Goal: Task Accomplishment & Management: Complete application form

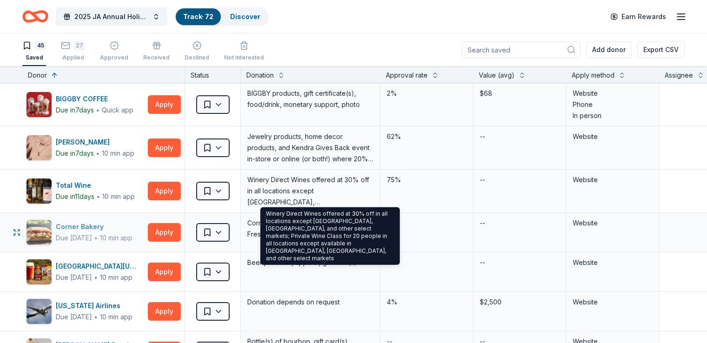
click at [72, 242] on div "Corner Bakery Due in 22 days ∙ 10 min app" at bounding box center [85, 232] width 118 height 26
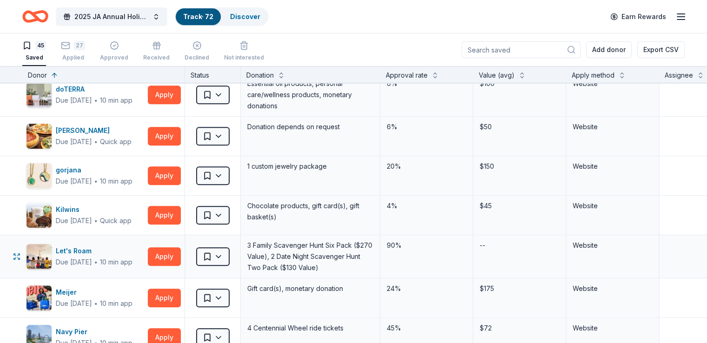
scroll to position [511, 0]
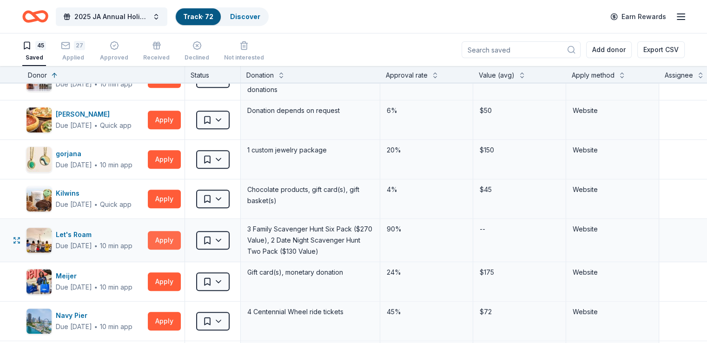
click at [168, 242] on button "Apply" at bounding box center [164, 240] width 33 height 19
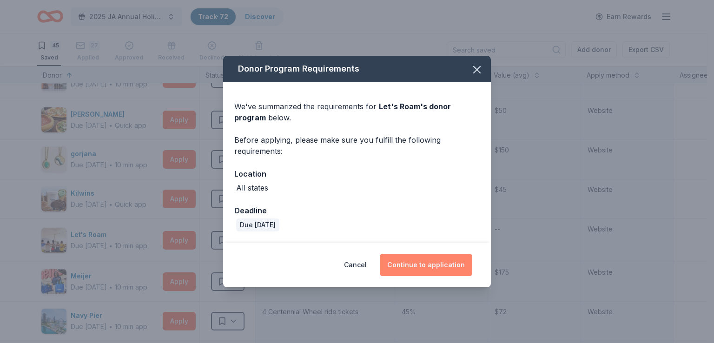
click at [404, 266] on button "Continue to application" at bounding box center [426, 265] width 92 height 22
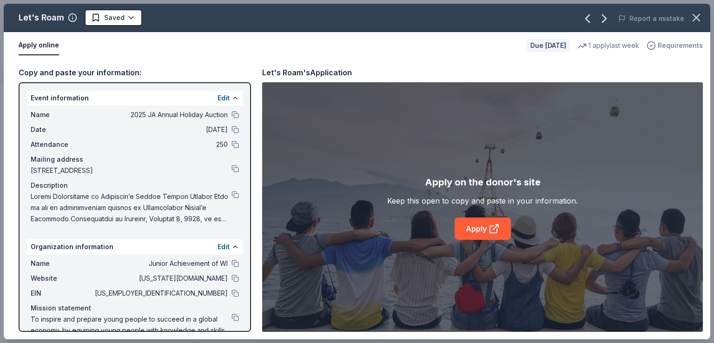
click at [663, 46] on span "Requirements" at bounding box center [679, 45] width 45 height 11
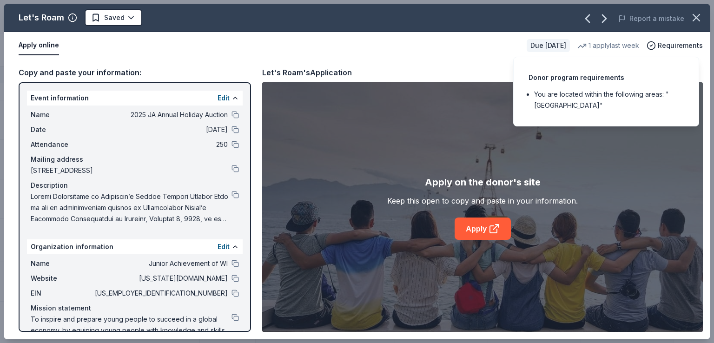
click at [321, 44] on div "Apply online" at bounding box center [269, 46] width 500 height 20
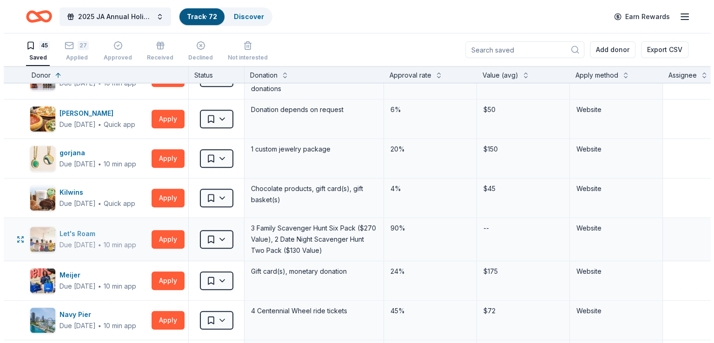
scroll to position [513, 0]
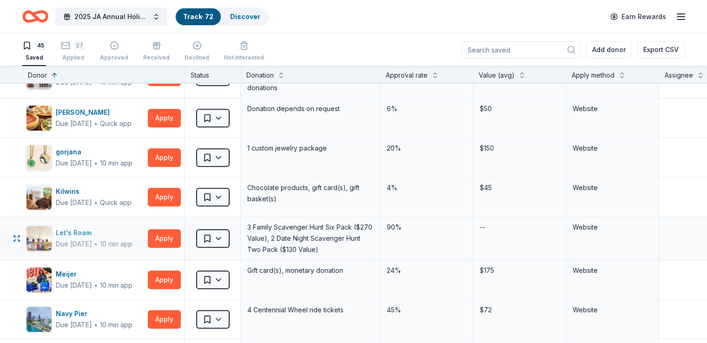
click at [128, 238] on div "Due in 37 days ∙ 10 min app" at bounding box center [94, 243] width 77 height 11
click at [181, 234] on button "Apply" at bounding box center [164, 238] width 33 height 19
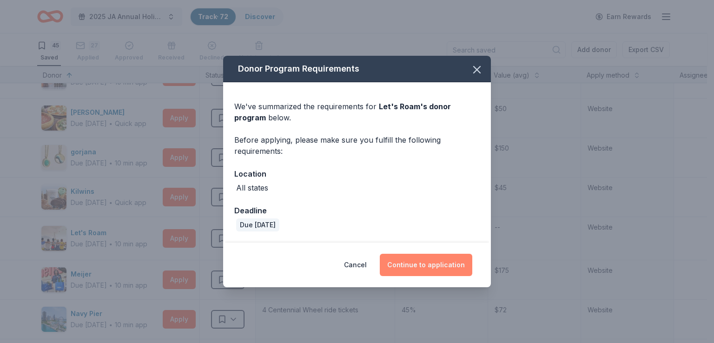
click at [425, 265] on button "Continue to application" at bounding box center [426, 265] width 92 height 22
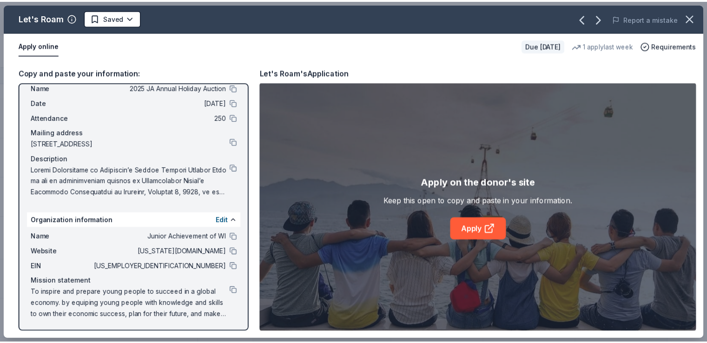
scroll to position [0, 0]
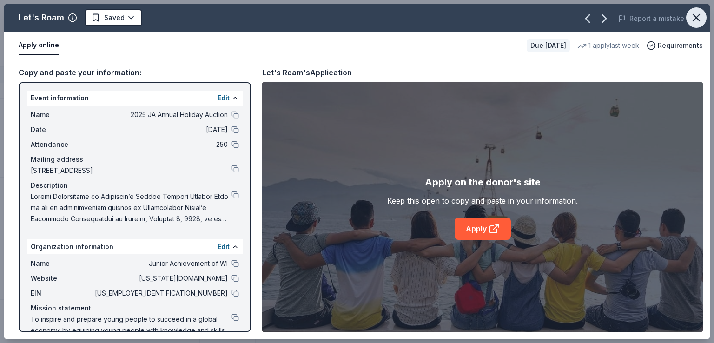
click at [695, 13] on icon "button" at bounding box center [695, 17] width 13 height 13
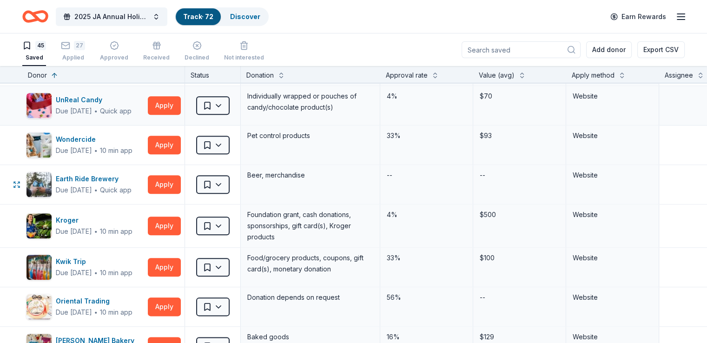
scroll to position [1117, 0]
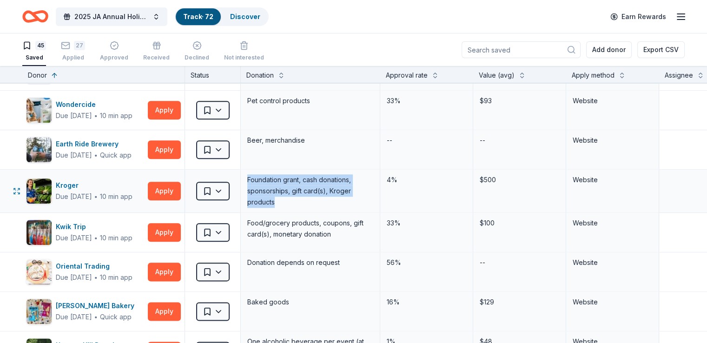
drag, startPoint x: 310, startPoint y: 208, endPoint x: 255, endPoint y: 175, distance: 64.4
click at [255, 175] on div "Kroger Due in 39 days ∙ 10 min app Apply Saved Foundation grant, cash donations…" at bounding box center [456, 191] width 913 height 43
copy div "Saved Foundation grant, cash donations, sponsorships, gift card(s), Kroger prod…"
click at [173, 189] on button "Apply" at bounding box center [164, 191] width 33 height 19
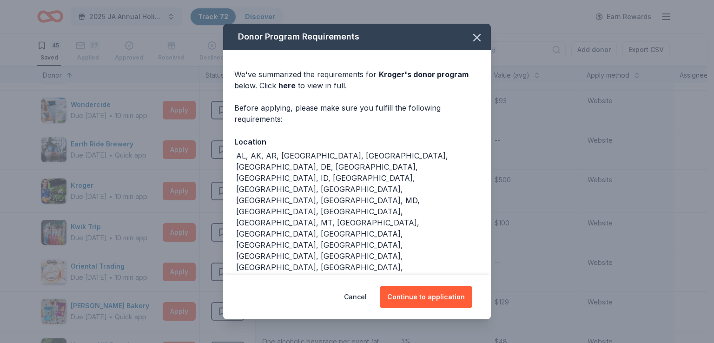
click at [409, 283] on div "Cancel Continue to application" at bounding box center [357, 297] width 268 height 45
click at [414, 287] on button "Continue to application" at bounding box center [426, 297] width 92 height 22
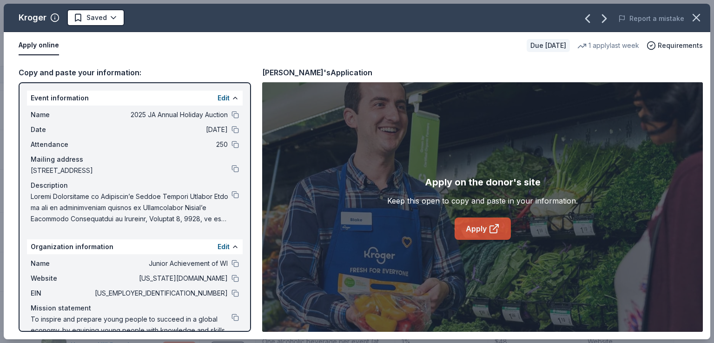
click at [487, 229] on link "Apply" at bounding box center [482, 228] width 56 height 22
click at [0, 65] on div "Kroger Saved Report a mistake Apply online Due in 39 days 1 apply last week Req…" at bounding box center [357, 171] width 714 height 343
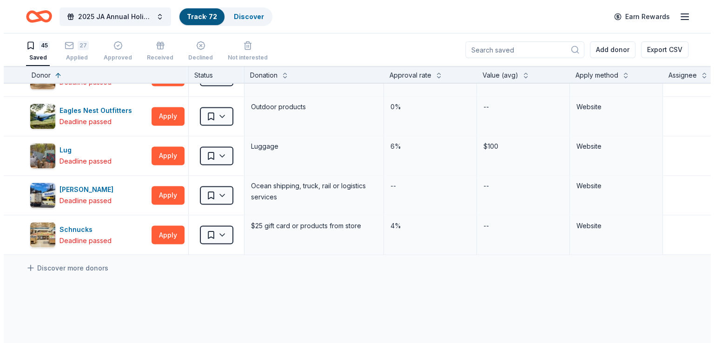
scroll to position [1488, 0]
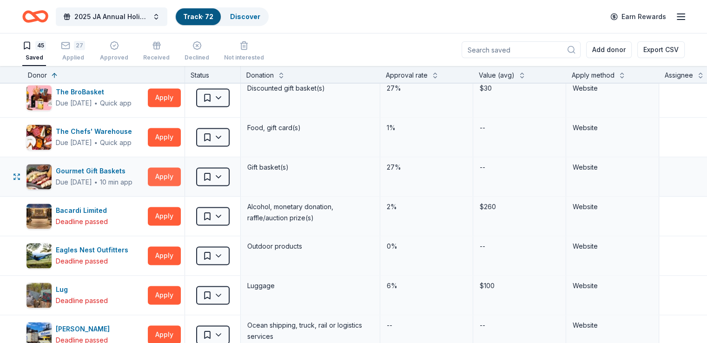
click at [180, 176] on button "Apply" at bounding box center [164, 176] width 33 height 19
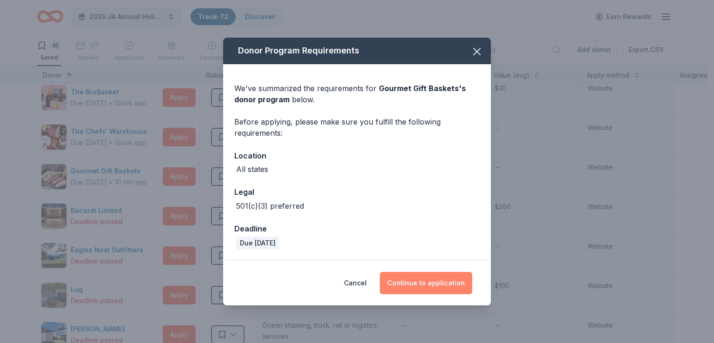
click at [440, 271] on div "Cancel Continue to application" at bounding box center [357, 283] width 268 height 45
click at [443, 275] on button "Continue to application" at bounding box center [426, 283] width 92 height 22
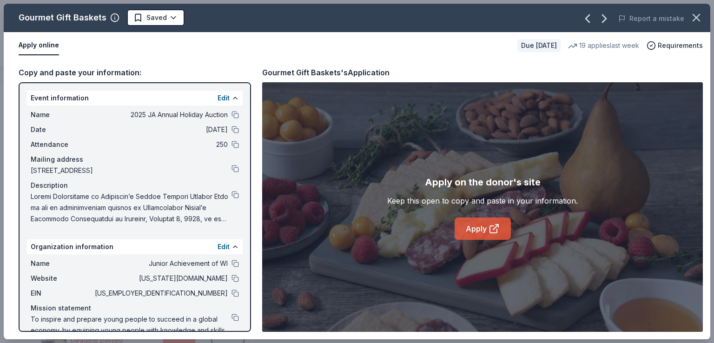
click at [457, 222] on link "Apply" at bounding box center [482, 228] width 56 height 22
click at [219, 266] on span "Junior Achievement of WI" at bounding box center [160, 263] width 135 height 11
click at [231, 263] on button at bounding box center [234, 263] width 7 height 7
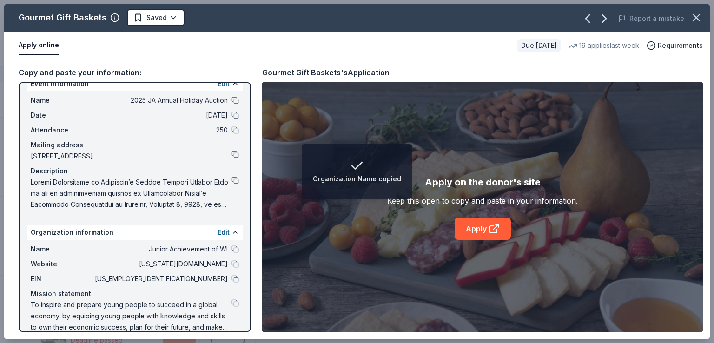
scroll to position [27, 0]
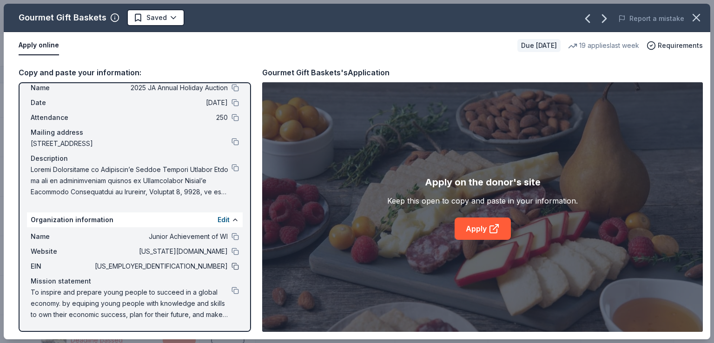
click at [231, 264] on button at bounding box center [234, 265] width 7 height 7
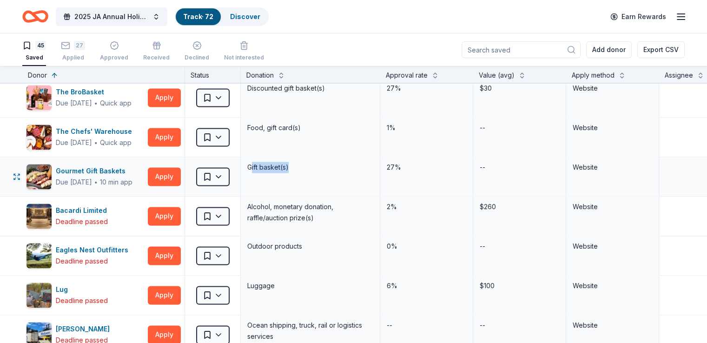
drag, startPoint x: 311, startPoint y: 165, endPoint x: 267, endPoint y: 166, distance: 43.7
click at [267, 166] on div "Gift basket(s)" at bounding box center [310, 167] width 128 height 13
copy div "Gift basket(s)"
click at [169, 175] on button "Apply" at bounding box center [164, 176] width 33 height 19
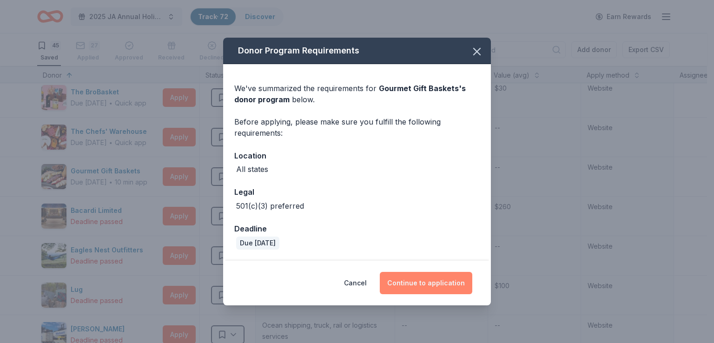
click at [432, 277] on button "Continue to application" at bounding box center [426, 283] width 92 height 22
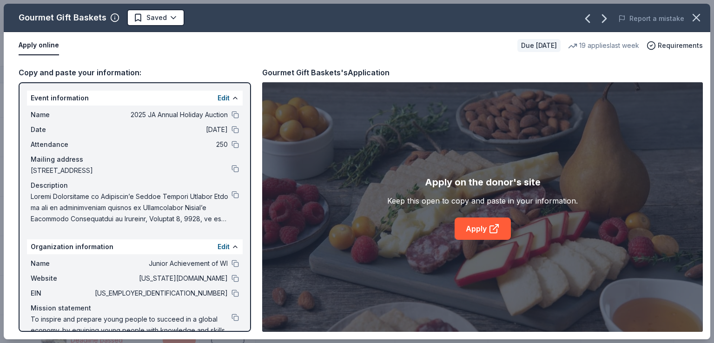
click at [232, 190] on div "Name 2025 JA Annual Holiday Auction Date 12/06/25 Attendance 250 Mailing addres…" at bounding box center [135, 166] width 216 height 123
click at [231, 191] on button at bounding box center [234, 194] width 7 height 7
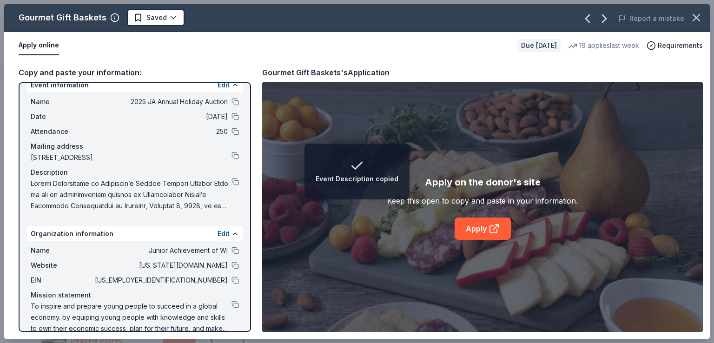
scroll to position [0, 0]
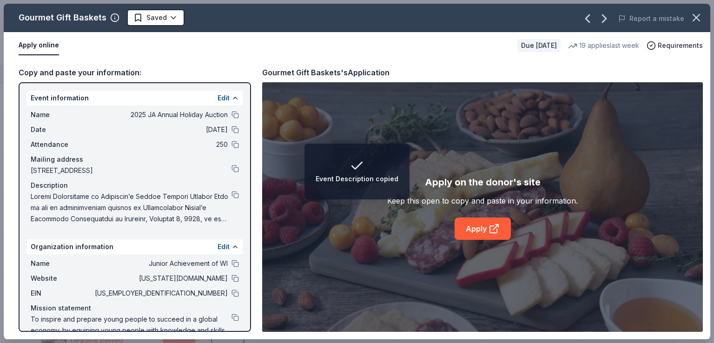
click at [234, 125] on div "Name 2025 JA Annual Holiday Auction Date 12/06/25 Attendance 250 Mailing addres…" at bounding box center [135, 166] width 216 height 123
click at [217, 135] on div "Name 2025 JA Annual Holiday Auction Date 12/06/25 Attendance 250 Mailing addres…" at bounding box center [135, 166] width 216 height 123
click at [231, 129] on button at bounding box center [234, 129] width 7 height 7
click at [167, 21] on html "Event Date copied 2025 JA Annual Holiday Auction Track · 72 Discover Earn Rewar…" at bounding box center [357, 171] width 714 height 343
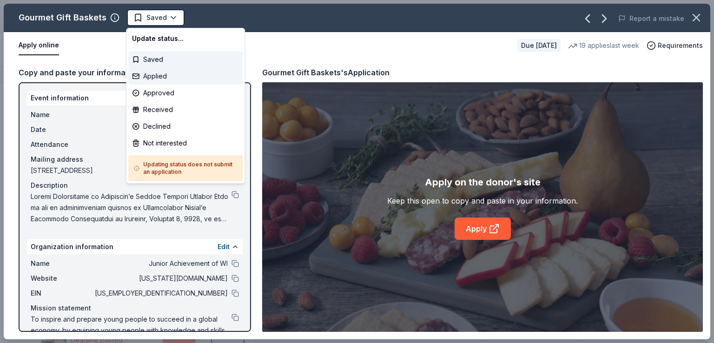
click at [189, 80] on div "Applied" at bounding box center [185, 76] width 114 height 17
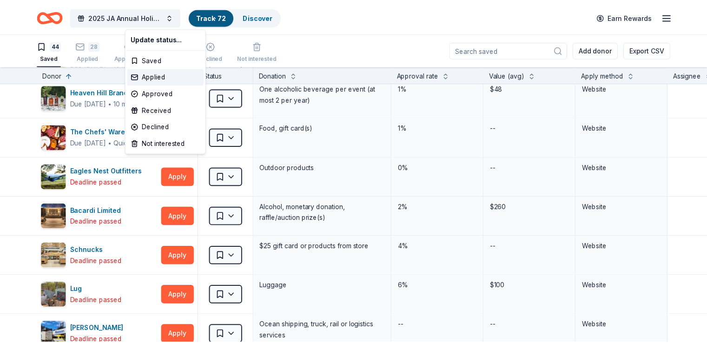
scroll to position [1410, 0]
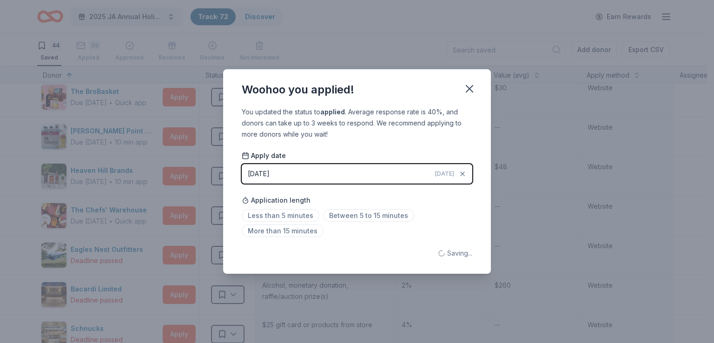
click at [124, 62] on div "Woohoo you applied! You updated the status to applied . Average response rate i…" at bounding box center [357, 171] width 714 height 343
click at [470, 93] on icon "button" at bounding box center [469, 88] width 13 height 13
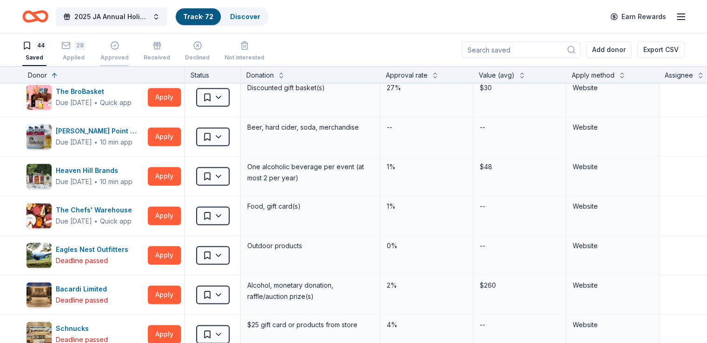
click at [120, 52] on div "Approved" at bounding box center [114, 51] width 28 height 20
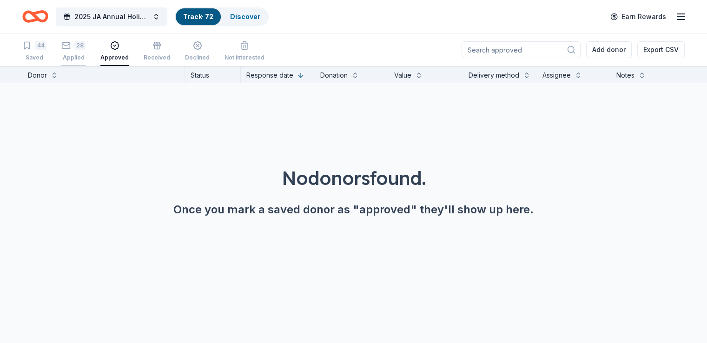
click at [82, 58] on div "Applied" at bounding box center [73, 57] width 24 height 7
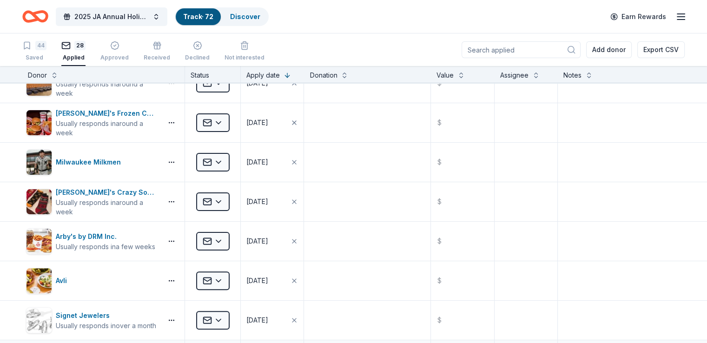
scroll to position [186, 0]
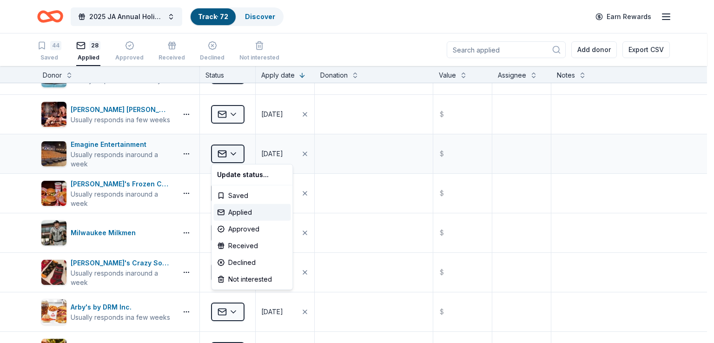
click at [223, 147] on html "2025 JA Annual Holiday Auction Track · 72 Discover Earn Rewards 44 Saved 28 App…" at bounding box center [357, 171] width 714 height 343
click at [238, 226] on div "Approved" at bounding box center [251, 229] width 77 height 17
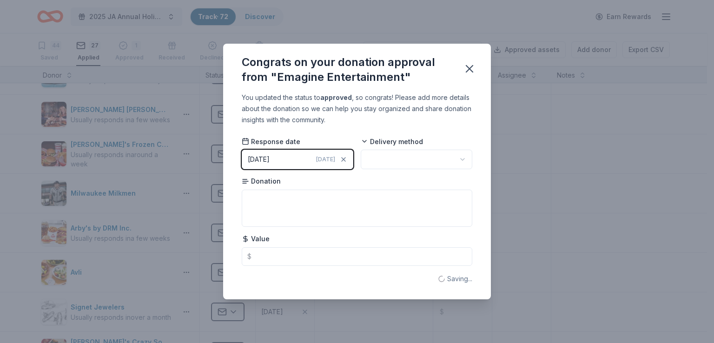
click at [117, 57] on div "Congrats on your donation approval from "Emagine Entertainment" You updated the…" at bounding box center [357, 171] width 714 height 343
click at [344, 161] on icon "button" at bounding box center [343, 159] width 7 height 7
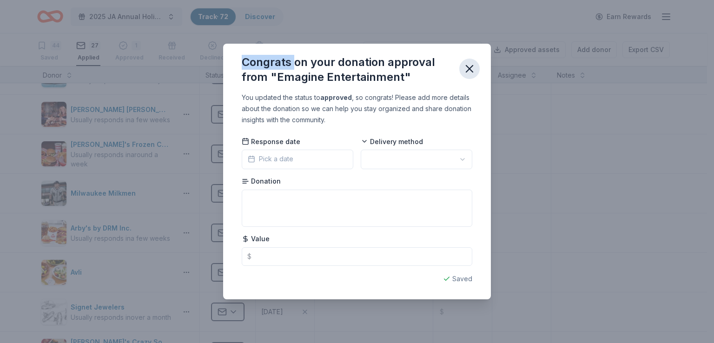
click at [473, 71] on icon "button" at bounding box center [469, 68] width 13 height 13
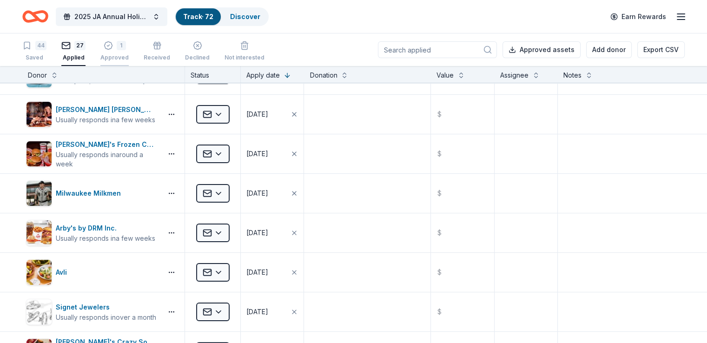
click at [140, 52] on body "2025 JA Annual Holiday Auction Track · 72 Discover Earn Rewards 44 Saved 27 App…" at bounding box center [353, 171] width 707 height 343
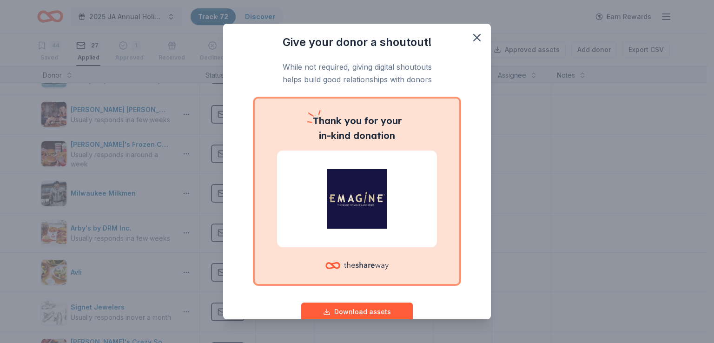
click at [466, 45] on button "button" at bounding box center [476, 37] width 20 height 20
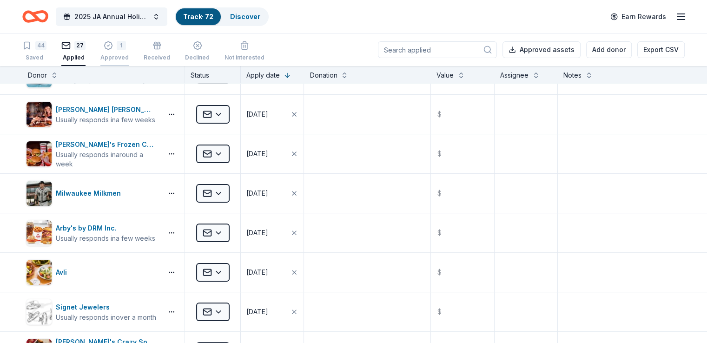
click at [129, 51] on div "1 Approved" at bounding box center [114, 46] width 28 height 20
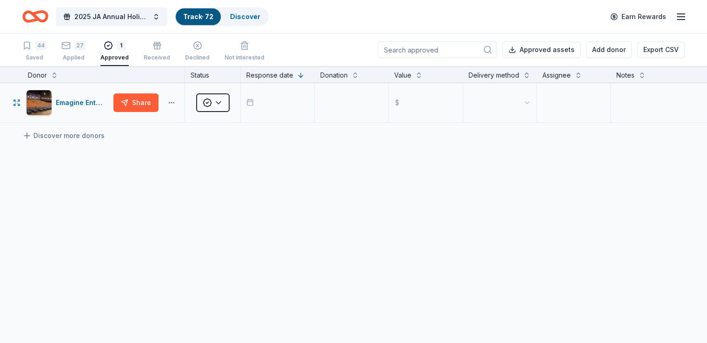
click at [184, 117] on body "2025 JA Annual Holiday Auction Track · 72 Discover Earn Rewards 44 Saved 27 App…" at bounding box center [353, 171] width 707 height 343
click at [233, 122] on div "Approved" at bounding box center [212, 102] width 55 height 39
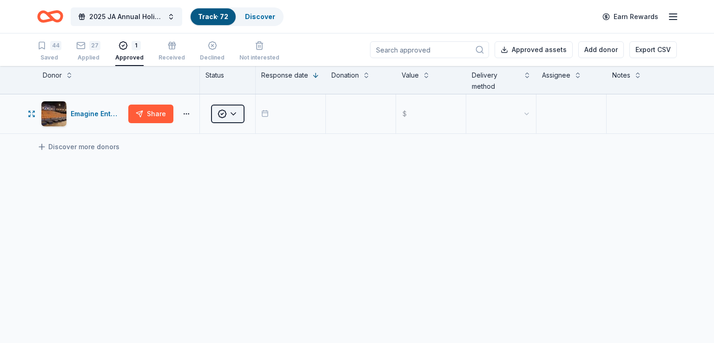
click at [237, 107] on html "2025 JA Annual Holiday Auction Track · 72 Discover Earn Rewards 44 Saved 27 App…" at bounding box center [357, 171] width 714 height 343
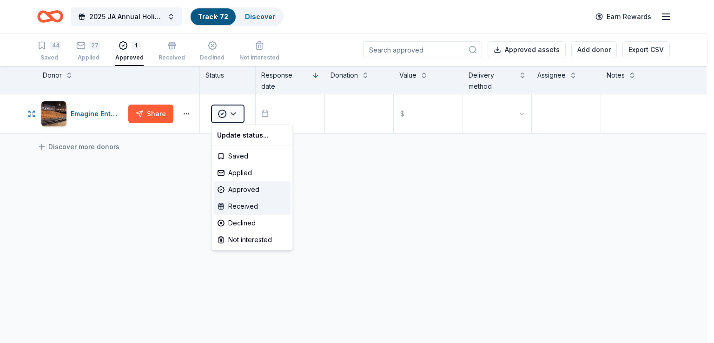
click at [256, 210] on div "Received" at bounding box center [251, 206] width 77 height 17
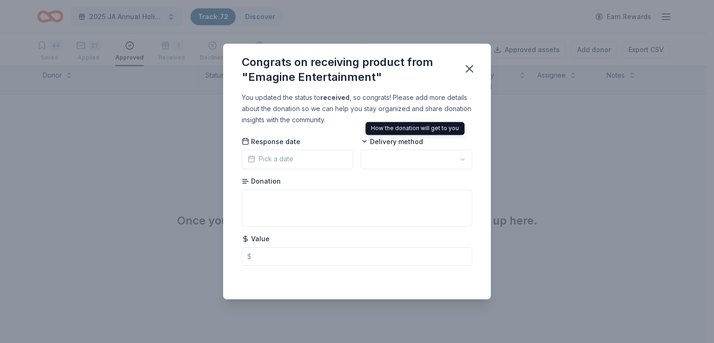
click at [413, 154] on html "2025 JA Annual Holiday Auction Track · 72 Discover Earn Rewards 44 Saved 27 App…" at bounding box center [357, 171] width 714 height 343
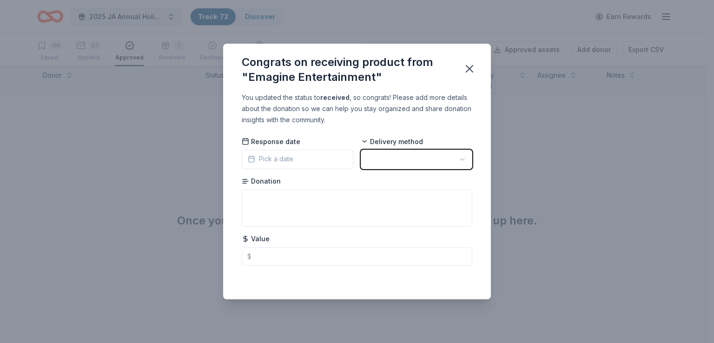
click at [408, 123] on html "2025 JA Annual Holiday Auction Track · 72 Discover Earn Rewards 44 Saved 27 App…" at bounding box center [357, 171] width 714 height 343
click at [475, 67] on icon "button" at bounding box center [469, 68] width 13 height 13
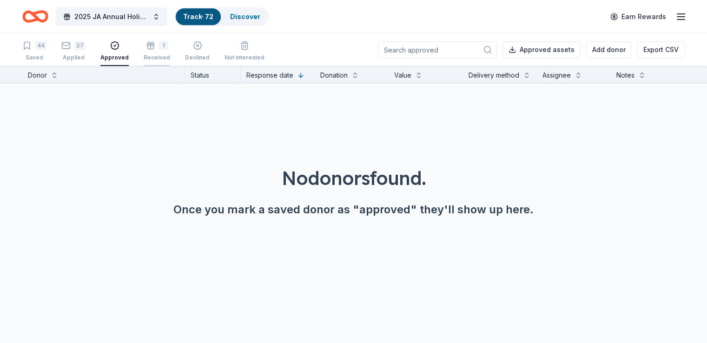
click at [166, 65] on body "2025 JA Annual Holiday Auction Track · 72 Discover Earn Rewards 44 Saved 27 App…" at bounding box center [353, 171] width 707 height 343
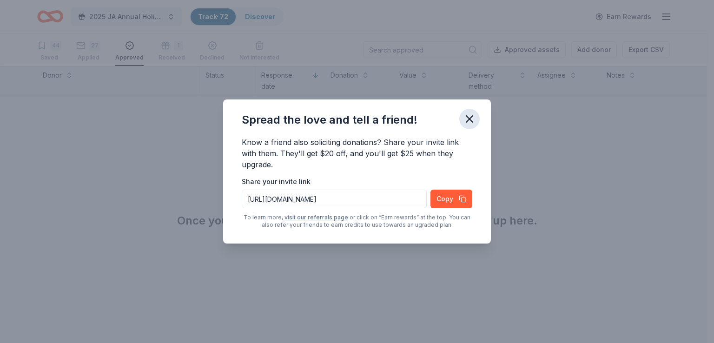
click at [465, 119] on icon "button" at bounding box center [469, 118] width 13 height 13
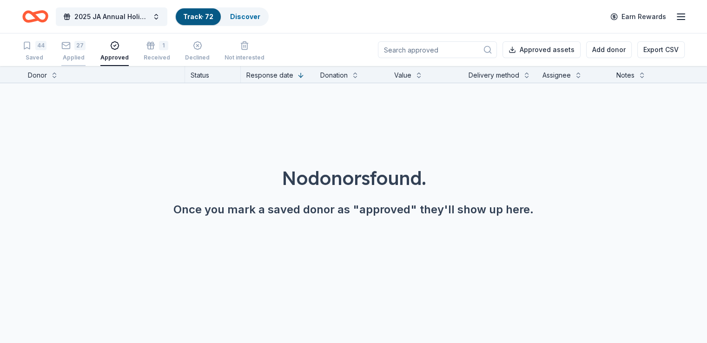
click at [85, 56] on div "Applied" at bounding box center [73, 57] width 24 height 7
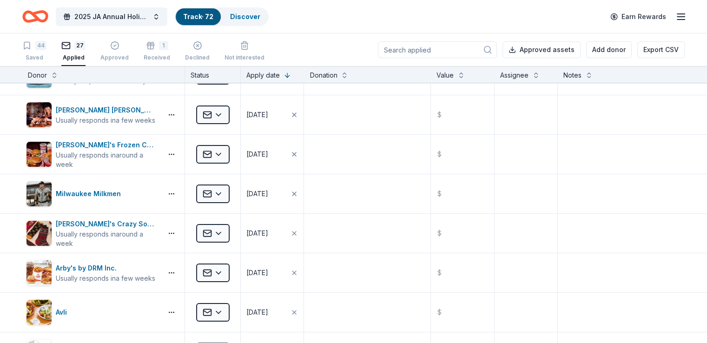
scroll to position [186, 0]
click at [46, 52] on div "44 Saved" at bounding box center [34, 51] width 24 height 20
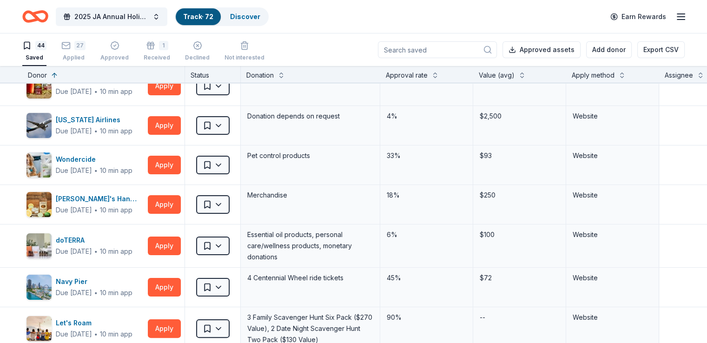
click at [415, 59] on div "Approved assets Add donor Export CSV" at bounding box center [531, 49] width 307 height 33
click at [414, 54] on input at bounding box center [437, 49] width 119 height 17
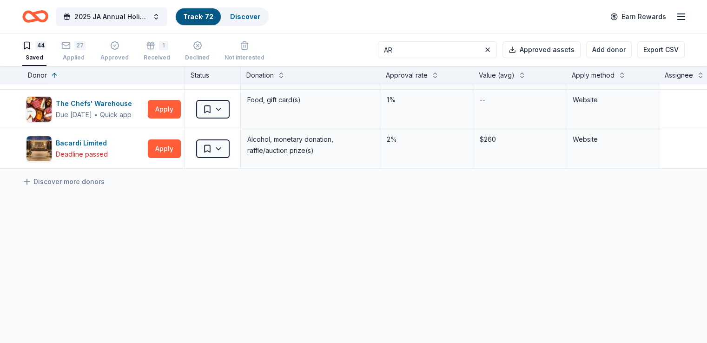
scroll to position [79, 0]
type input "ARBY"
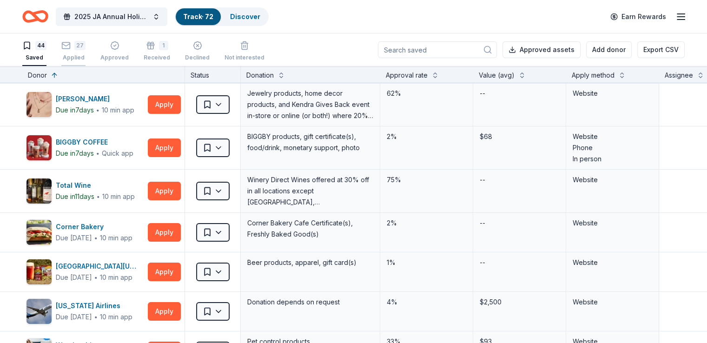
click at [85, 56] on div "Applied" at bounding box center [73, 57] width 24 height 7
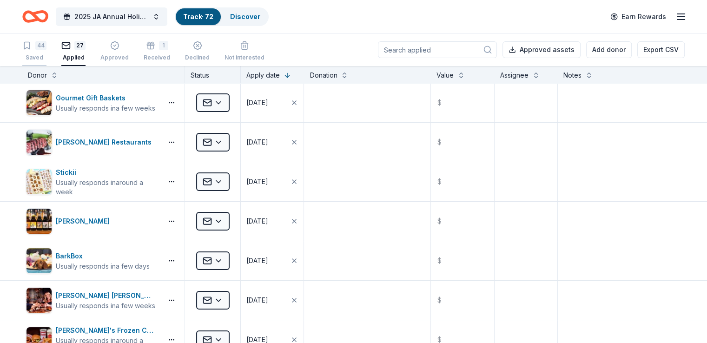
click at [46, 56] on div "Saved" at bounding box center [34, 57] width 24 height 7
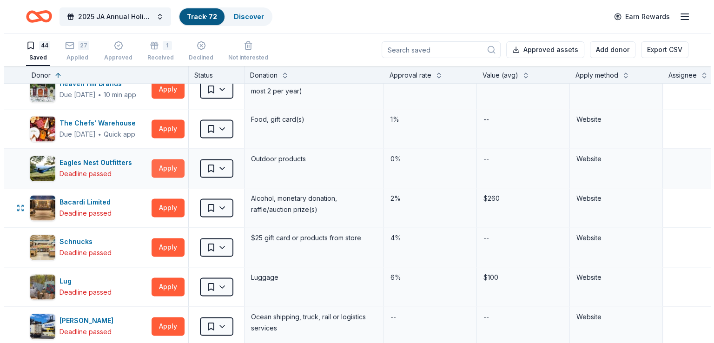
scroll to position [1398, 0]
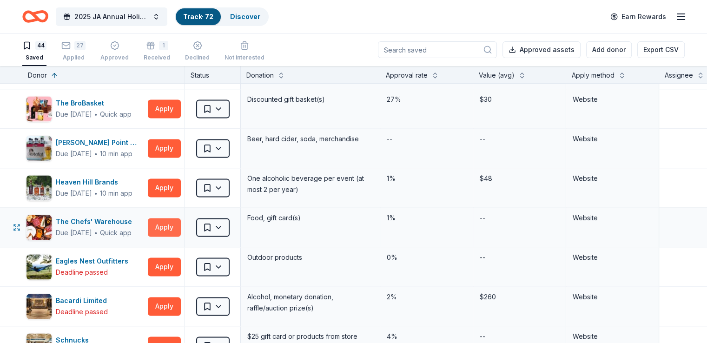
click at [181, 229] on button "Apply" at bounding box center [164, 227] width 33 height 19
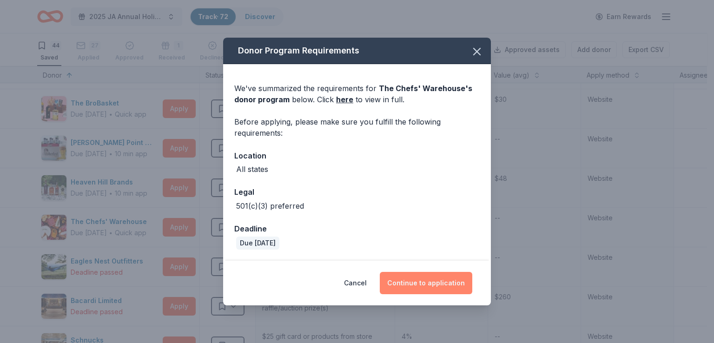
click at [396, 275] on button "Continue to application" at bounding box center [426, 283] width 92 height 22
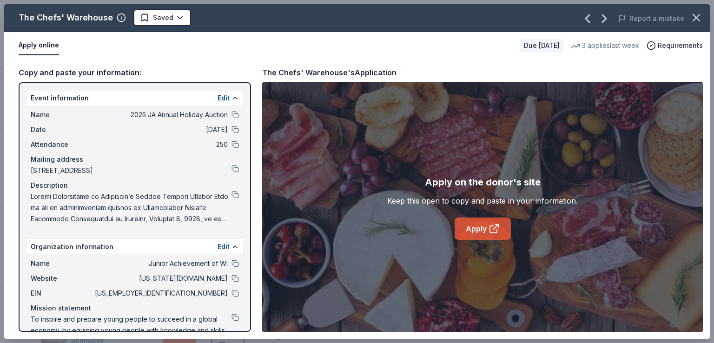
click at [478, 234] on link "Apply" at bounding box center [482, 228] width 56 height 22
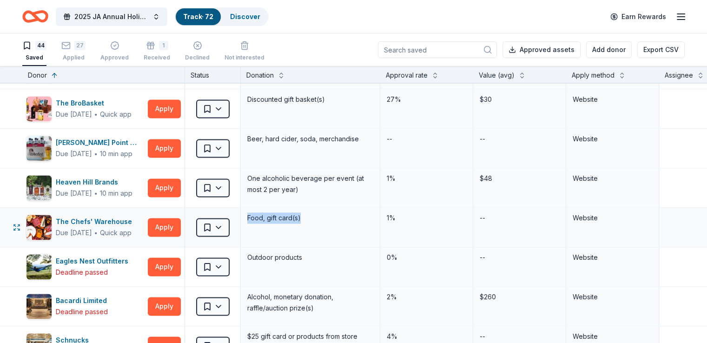
drag, startPoint x: 329, startPoint y: 213, endPoint x: 249, endPoint y: 212, distance: 80.4
click at [249, 212] on div "The Chefs' Warehouse Due in 53 days ∙ Quick app Apply Saved Food, gift card(s) …" at bounding box center [456, 227] width 913 height 39
copy div "Saved Food, gift card(s)"
click at [209, 224] on div "Saved" at bounding box center [212, 227] width 55 height 39
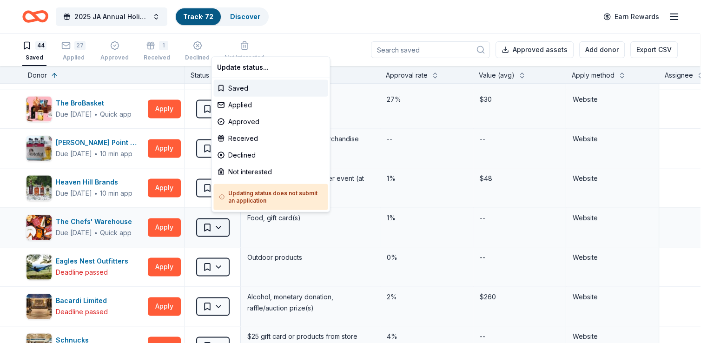
click at [216, 225] on html "2025 JA Annual Holiday Auction Track · 72 Discover Earn Rewards 44 Saved 27 App…" at bounding box center [353, 171] width 707 height 343
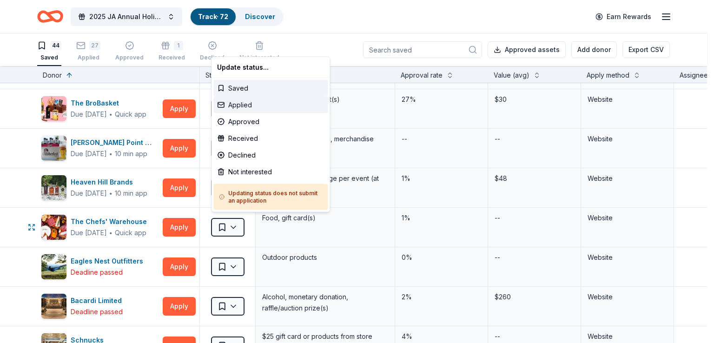
click at [247, 106] on div "Applied" at bounding box center [270, 105] width 114 height 17
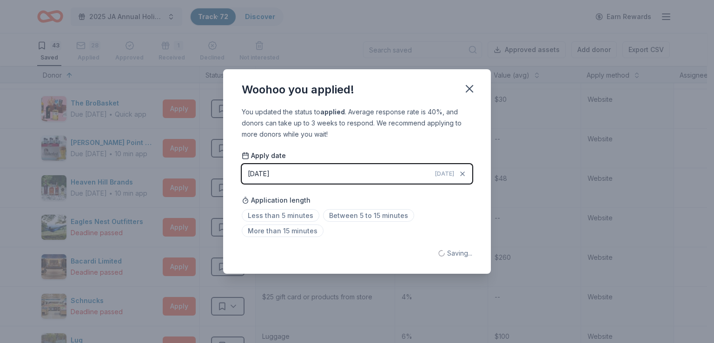
click at [156, 121] on div "Woohoo you applied! You updated the status to applied . Average response rate i…" at bounding box center [357, 171] width 714 height 343
click at [470, 92] on icon "button" at bounding box center [469, 88] width 13 height 13
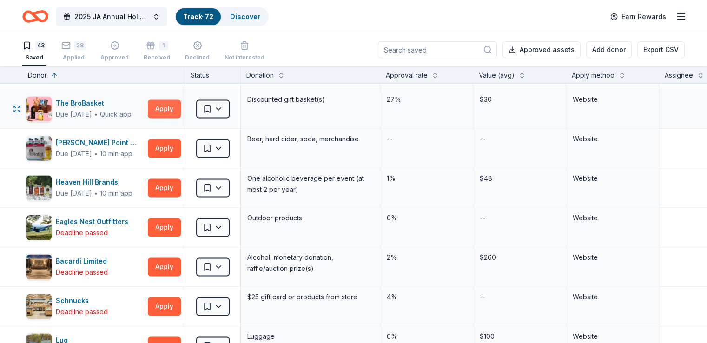
click at [178, 106] on button "Apply" at bounding box center [164, 108] width 33 height 19
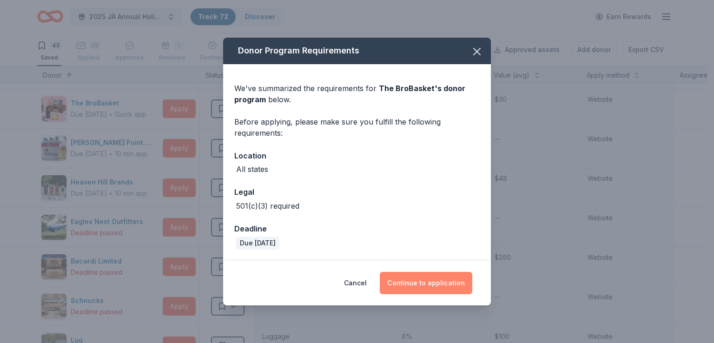
click at [422, 293] on button "Continue to application" at bounding box center [426, 283] width 92 height 22
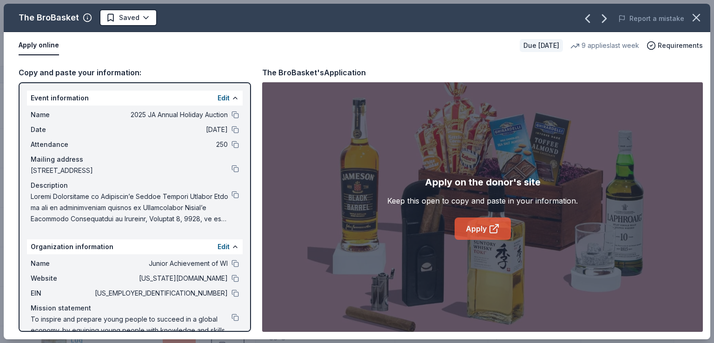
click at [488, 235] on link "Apply" at bounding box center [482, 228] width 56 height 22
click at [229, 258] on div "Name Junior Achievement of WI" at bounding box center [135, 263] width 208 height 11
click at [231, 264] on button at bounding box center [234, 263] width 7 height 7
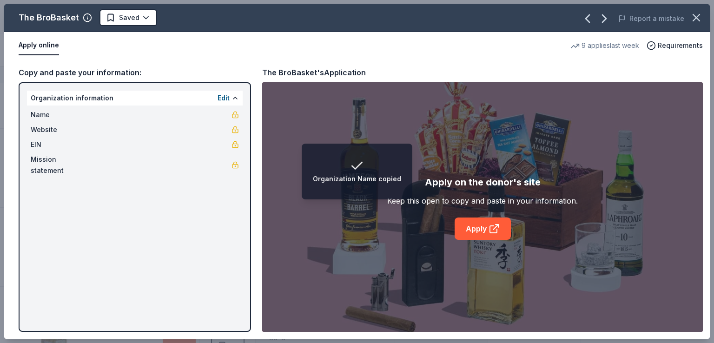
click at [233, 118] on div "The BroBasket Saved Report a mistake Apply online 9 applies last week Requireme…" at bounding box center [357, 171] width 706 height 335
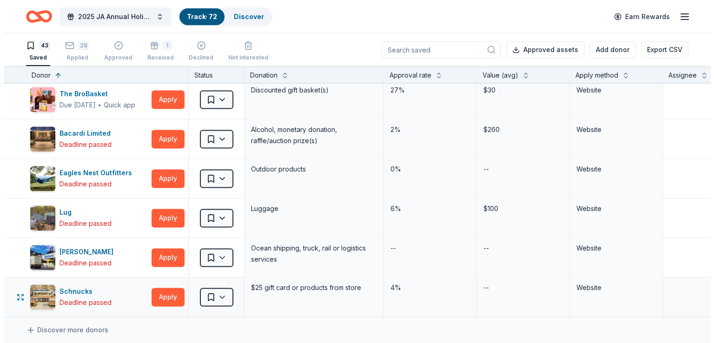
scroll to position [1347, 0]
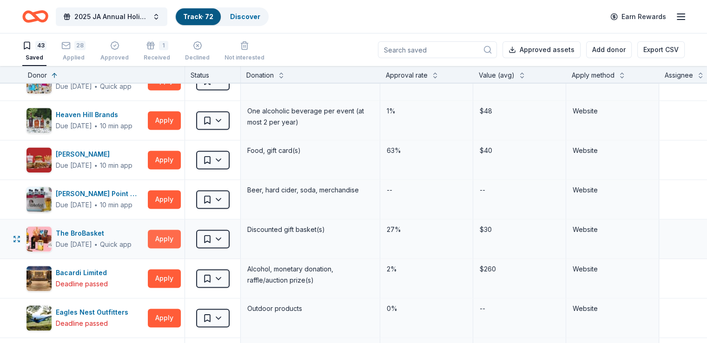
click at [177, 236] on button "Apply" at bounding box center [164, 238] width 33 height 19
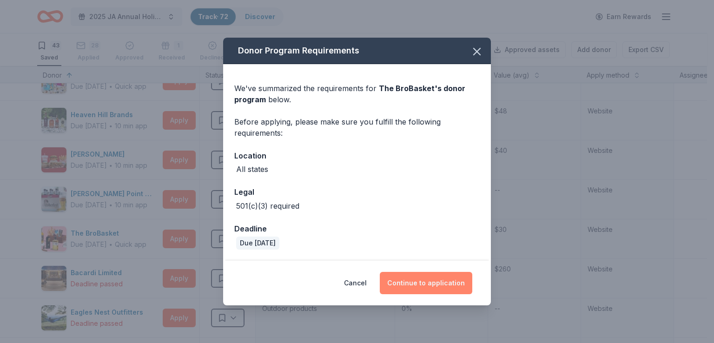
click at [446, 286] on button "Continue to application" at bounding box center [426, 283] width 92 height 22
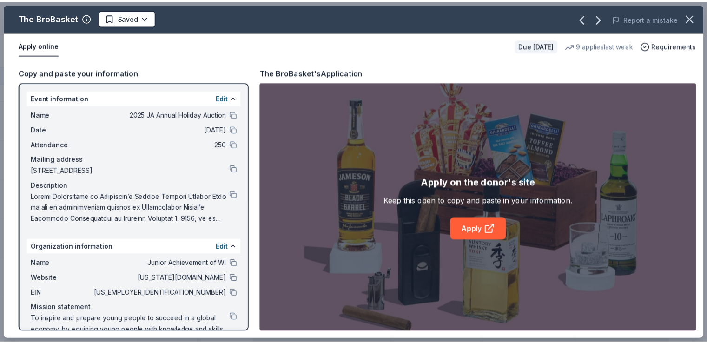
scroll to position [27, 0]
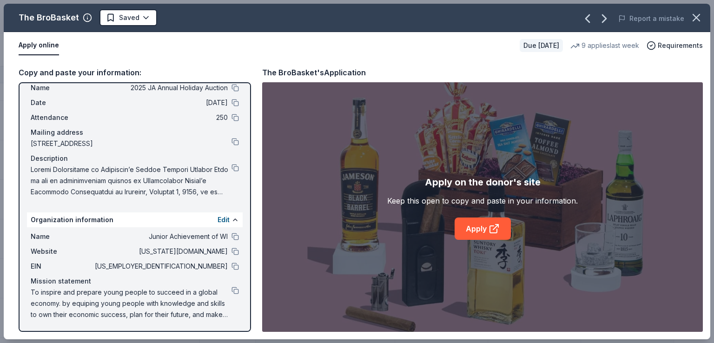
click at [229, 271] on div "Name Junior Achievement of WI Website wisconsin.ja.org EIN 39-0826295 Mission s…" at bounding box center [135, 275] width 216 height 97
click at [231, 267] on button at bounding box center [234, 265] width 7 height 7
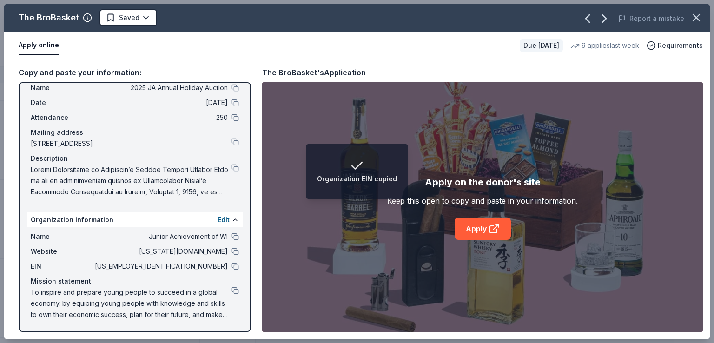
click at [0, 195] on div "The BroBasket Saved Report a mistake Apply online Due in 53 days 9 applies last…" at bounding box center [357, 171] width 714 height 343
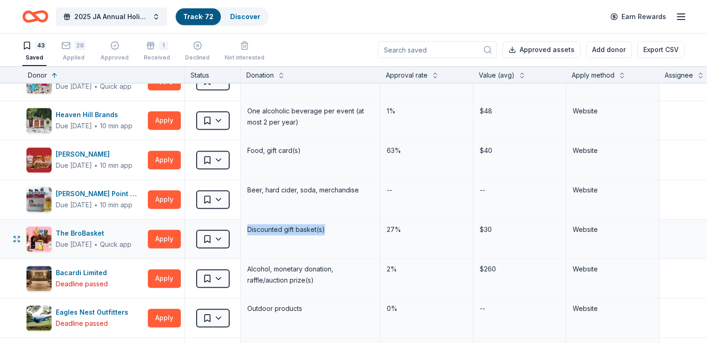
drag, startPoint x: 344, startPoint y: 224, endPoint x: 249, endPoint y: 225, distance: 94.3
click at [249, 225] on div "The BroBasket Due in 53 days ∙ Quick app Apply Saved Discounted gift basket(s) …" at bounding box center [456, 238] width 913 height 39
copy div "Saved Discounted gift basket(s)"
click at [221, 242] on html "2025 JA Annual Holiday Auction Track · 72 Discover Earn Rewards 43 Saved 28 App…" at bounding box center [353, 171] width 707 height 343
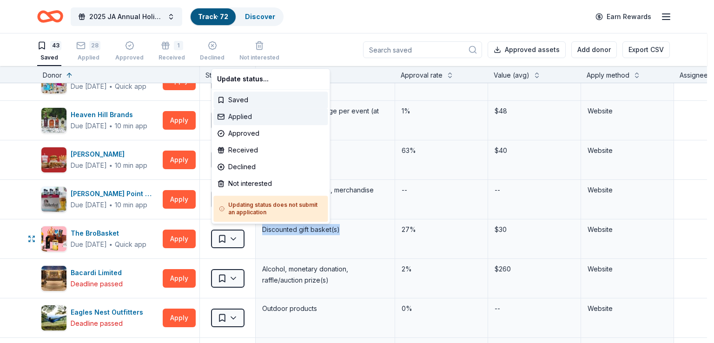
click at [257, 116] on div "Applied" at bounding box center [270, 116] width 114 height 17
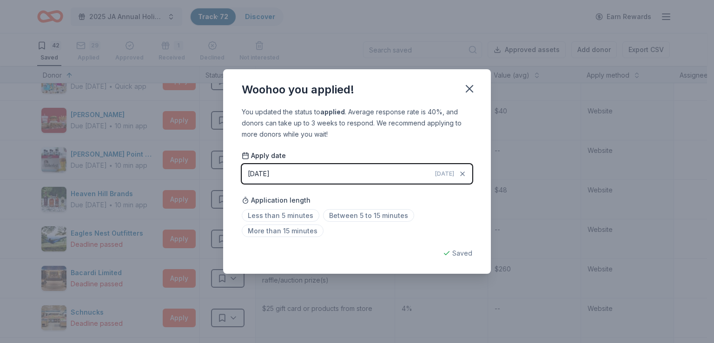
click at [177, 131] on div "Woohoo you applied! You updated the status to applied . Average response rate i…" at bounding box center [357, 171] width 714 height 343
click at [208, 156] on div "Woohoo you applied! You updated the status to applied . Average response rate i…" at bounding box center [357, 171] width 714 height 343
click at [474, 90] on icon "button" at bounding box center [469, 88] width 13 height 13
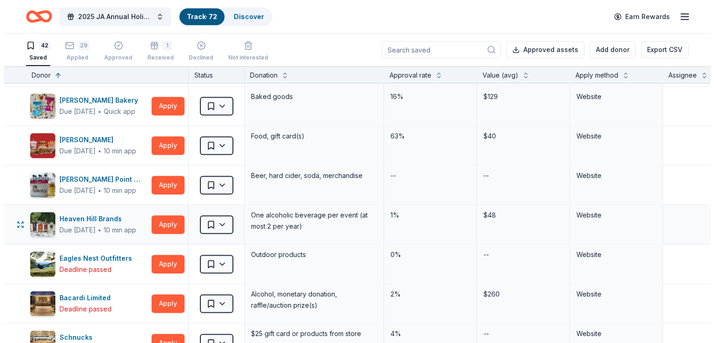
scroll to position [1301, 0]
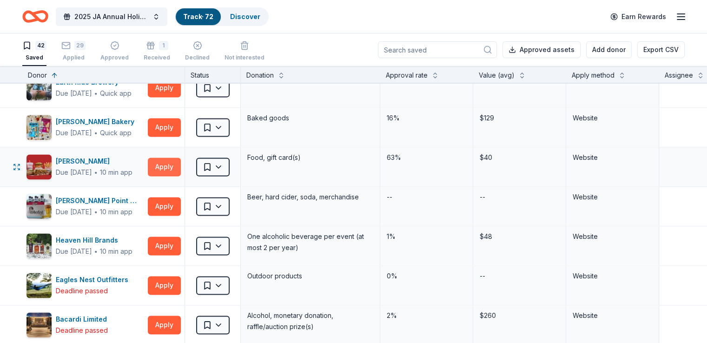
click at [181, 159] on button "Apply" at bounding box center [164, 166] width 33 height 19
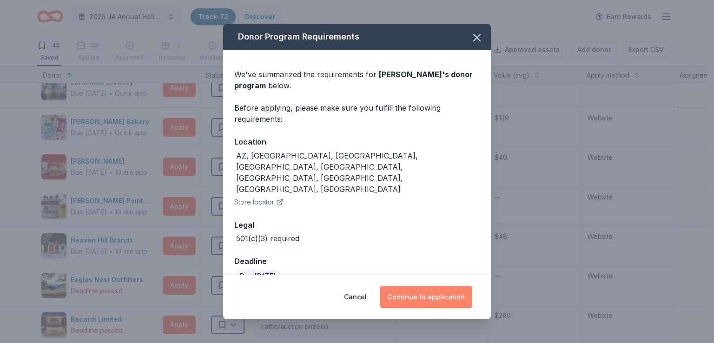
click at [425, 296] on button "Continue to application" at bounding box center [426, 297] width 92 height 22
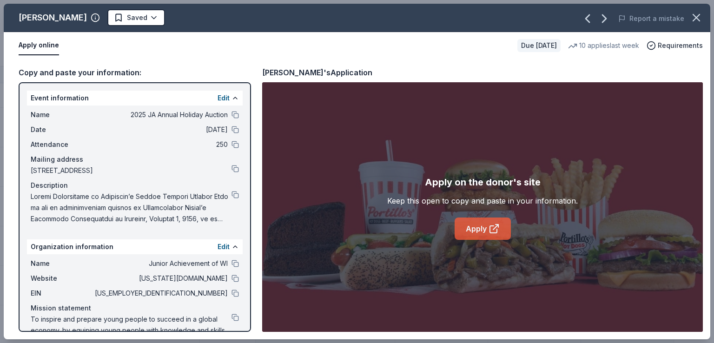
click at [487, 230] on link "Apply" at bounding box center [482, 228] width 56 height 22
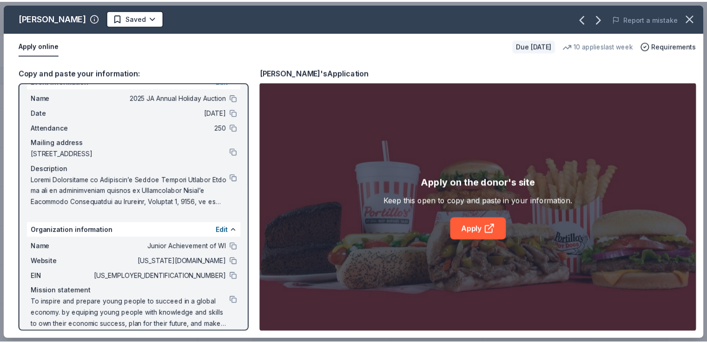
scroll to position [27, 0]
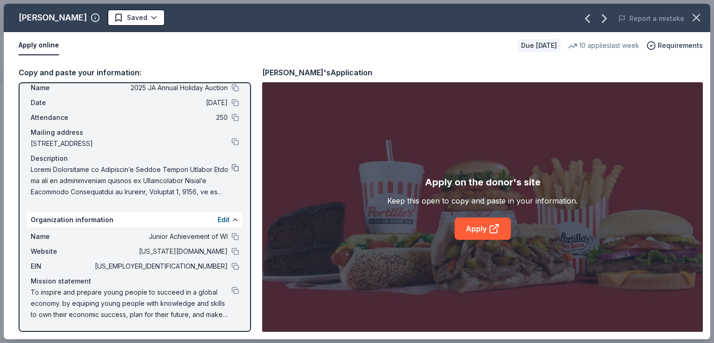
click at [231, 168] on button at bounding box center [234, 167] width 7 height 7
click at [113, 20] on html "2025 JA Annual Holiday Auction Track · 72 Discover Earn Rewards 42 Saved 29 App…" at bounding box center [357, 171] width 714 height 343
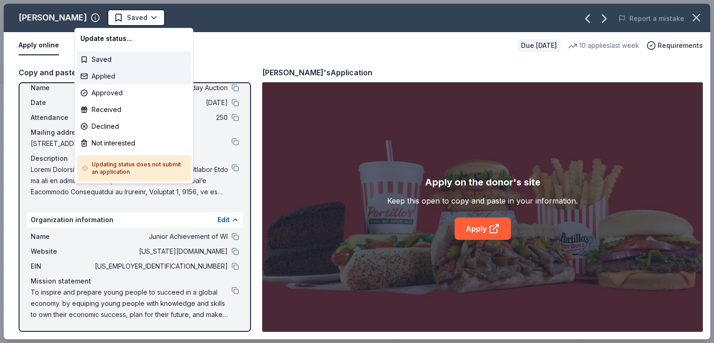
click at [113, 75] on div "Applied" at bounding box center [134, 76] width 114 height 17
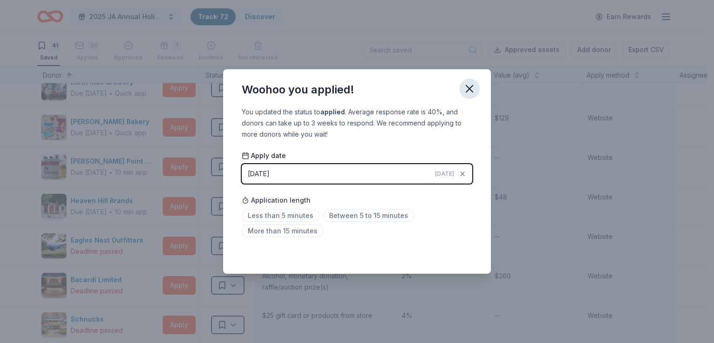
click at [468, 92] on icon "button" at bounding box center [469, 88] width 13 height 13
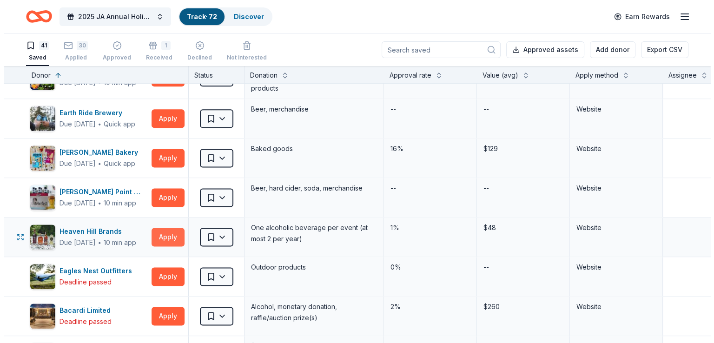
scroll to position [1254, 0]
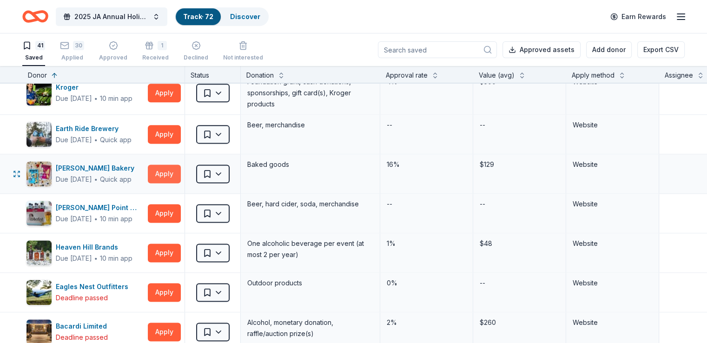
click at [178, 168] on button "Apply" at bounding box center [164, 173] width 33 height 19
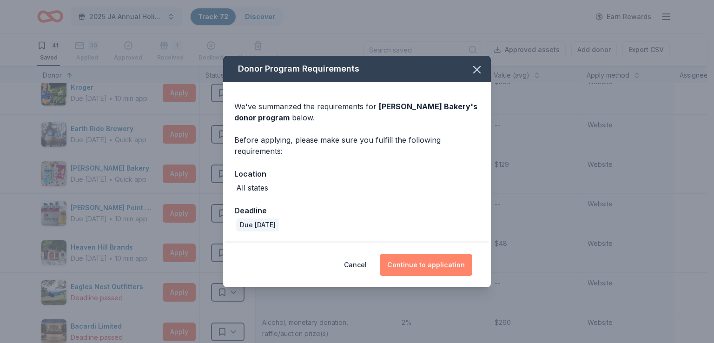
click at [433, 269] on button "Continue to application" at bounding box center [426, 265] width 92 height 22
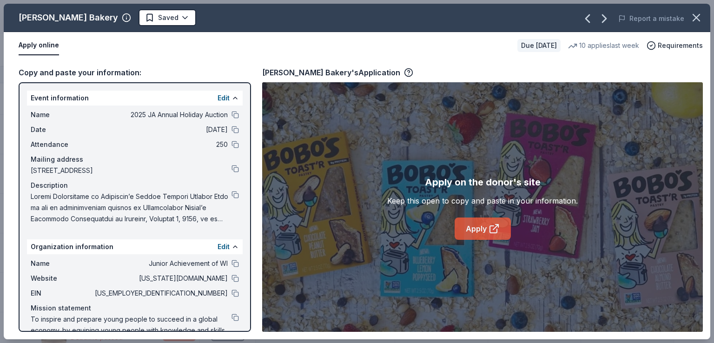
click at [472, 236] on link "Apply" at bounding box center [482, 228] width 56 height 22
click at [0, 37] on div "Bobo's Bakery Saved Report a mistake Apply online Due in 46 days 10 applies las…" at bounding box center [357, 171] width 714 height 343
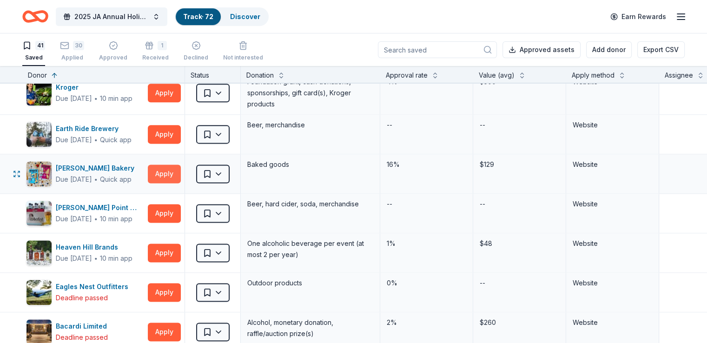
click at [164, 165] on button "Apply" at bounding box center [164, 173] width 33 height 19
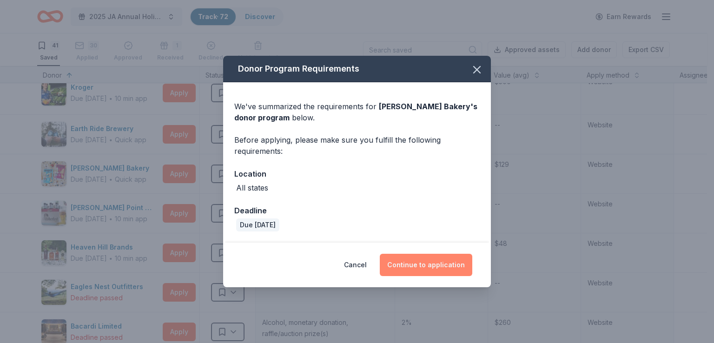
click at [422, 262] on button "Continue to application" at bounding box center [426, 265] width 92 height 22
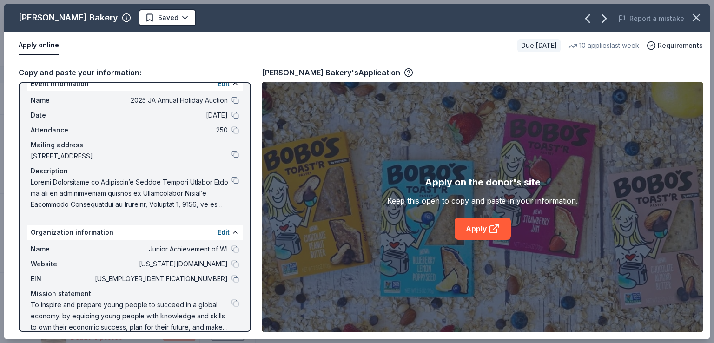
scroll to position [27, 0]
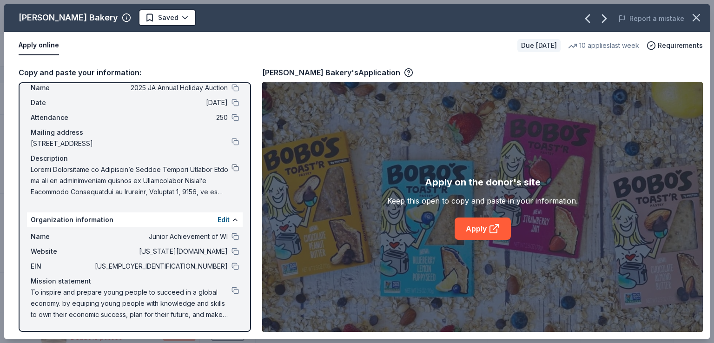
click at [231, 170] on button at bounding box center [234, 167] width 7 height 7
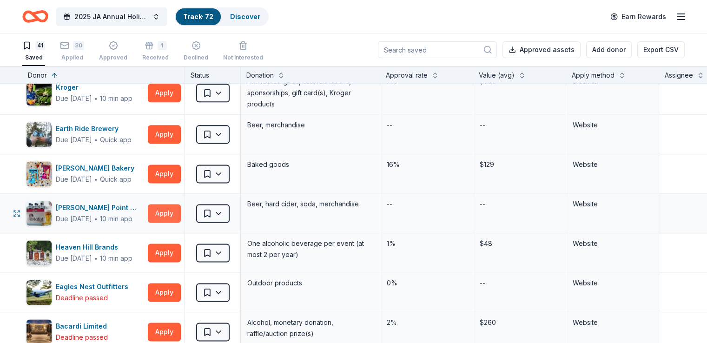
scroll to position [1161, 0]
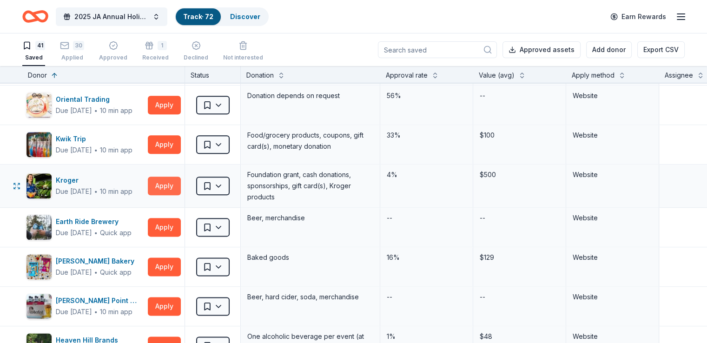
click at [178, 186] on button "Apply" at bounding box center [164, 186] width 33 height 19
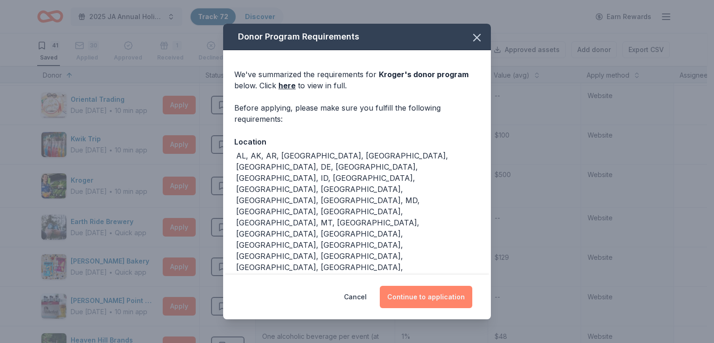
click at [390, 296] on button "Continue to application" at bounding box center [426, 297] width 92 height 22
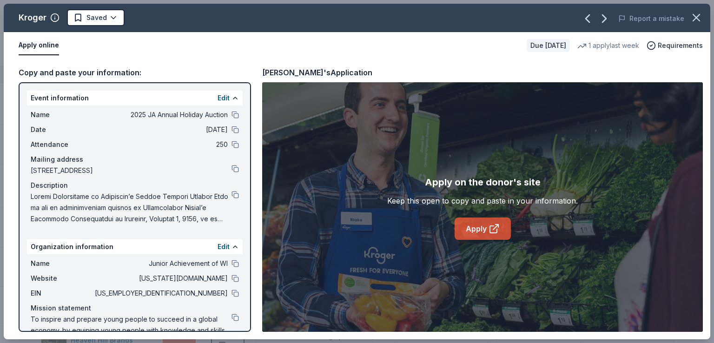
click at [482, 217] on link "Apply" at bounding box center [482, 228] width 56 height 22
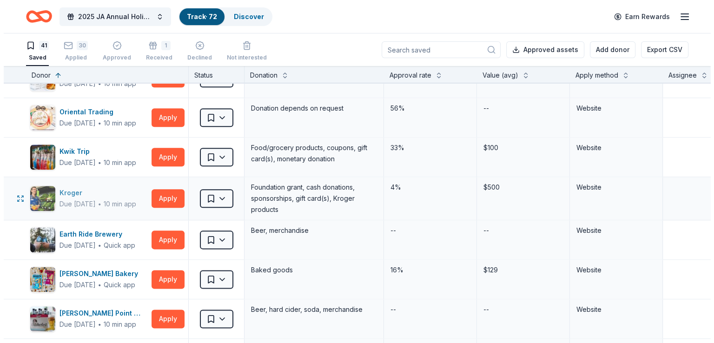
scroll to position [1115, 0]
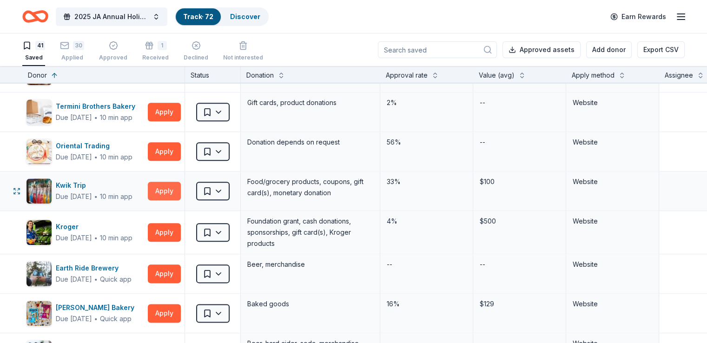
click at [172, 184] on button "Apply" at bounding box center [164, 191] width 33 height 19
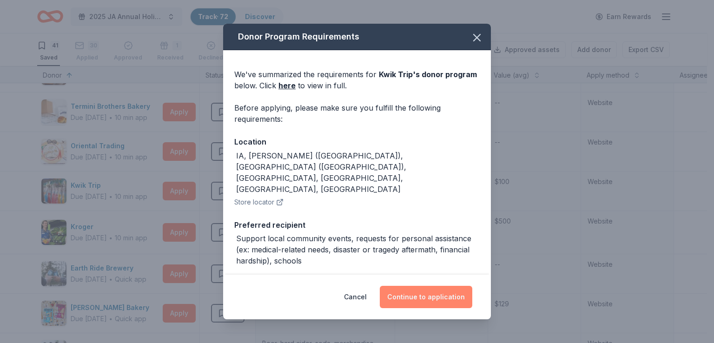
click at [441, 294] on button "Continue to application" at bounding box center [426, 297] width 92 height 22
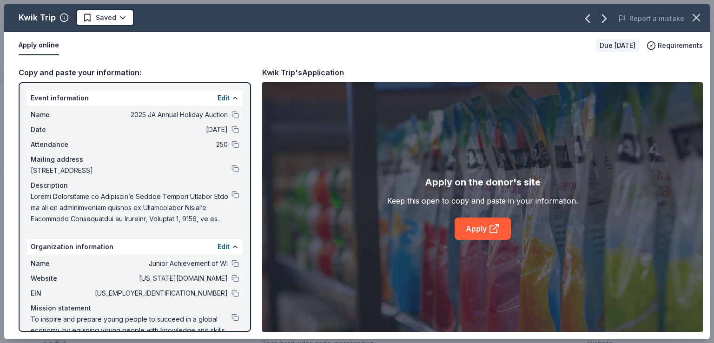
click at [437, 226] on div "Apply on the donor's site Keep this open to copy and paste in your information.…" at bounding box center [482, 207] width 190 height 65
click at [460, 232] on link "Apply" at bounding box center [482, 228] width 56 height 22
click at [233, 314] on div "Name Junior Achievement of WI Website wisconsin.ja.org EIN 39-0826295 Mission s…" at bounding box center [135, 302] width 216 height 97
click at [231, 317] on button at bounding box center [234, 317] width 7 height 7
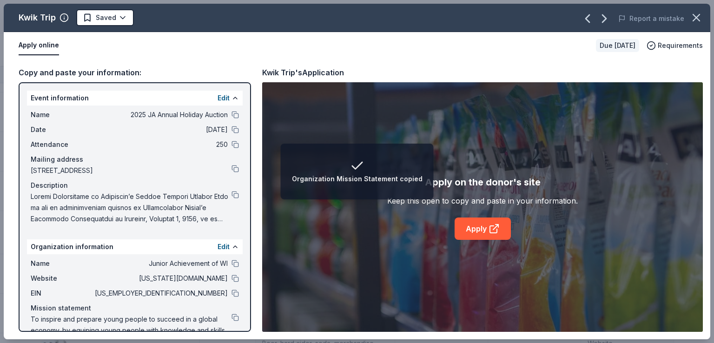
scroll to position [27, 0]
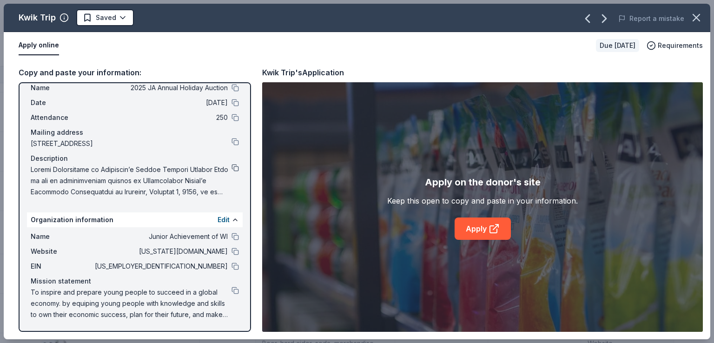
click at [231, 166] on button at bounding box center [234, 167] width 7 height 7
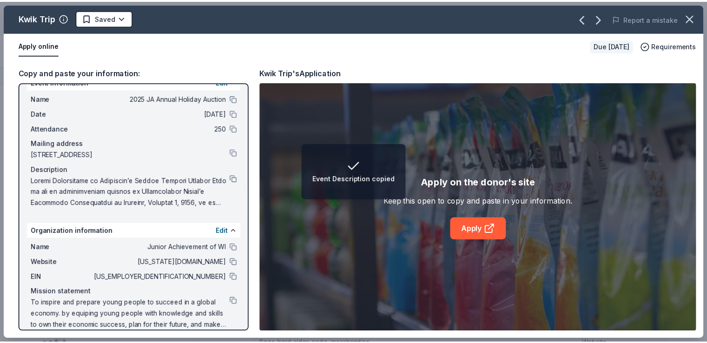
scroll to position [0, 0]
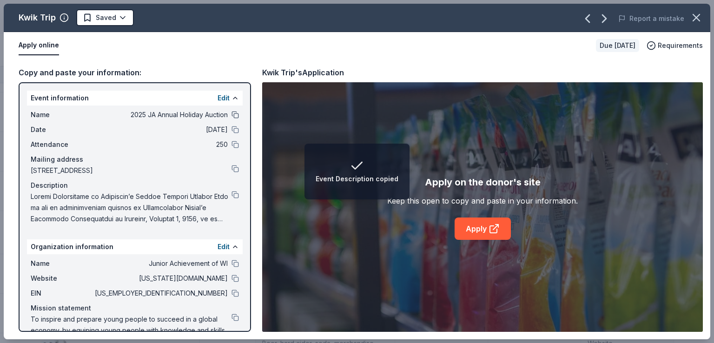
click at [231, 115] on button at bounding box center [234, 114] width 7 height 7
click at [231, 132] on button at bounding box center [234, 129] width 7 height 7
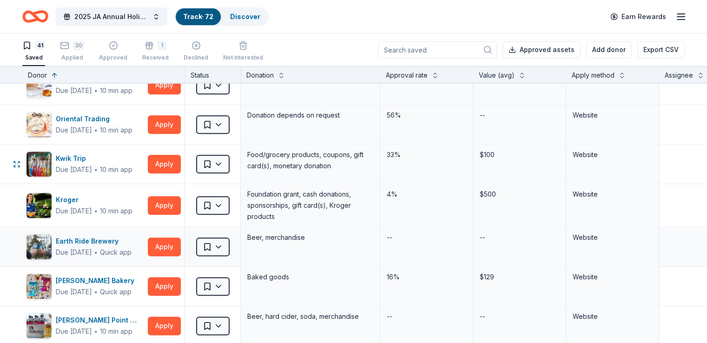
scroll to position [1161, 0]
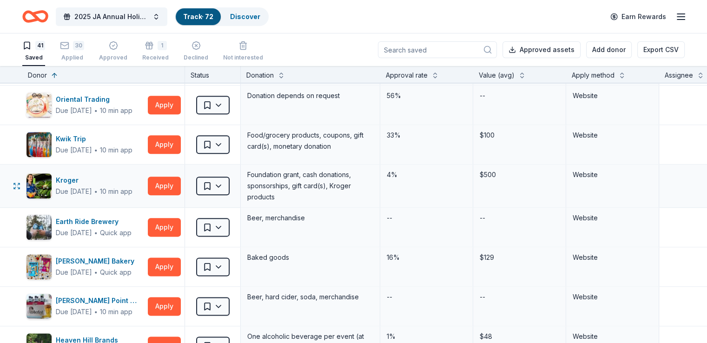
drag, startPoint x: 310, startPoint y: 195, endPoint x: 294, endPoint y: 189, distance: 17.6
click at [294, 189] on div "Foundation grant, cash donations, sponsorships, gift card(s), Kroger products" at bounding box center [310, 185] width 128 height 35
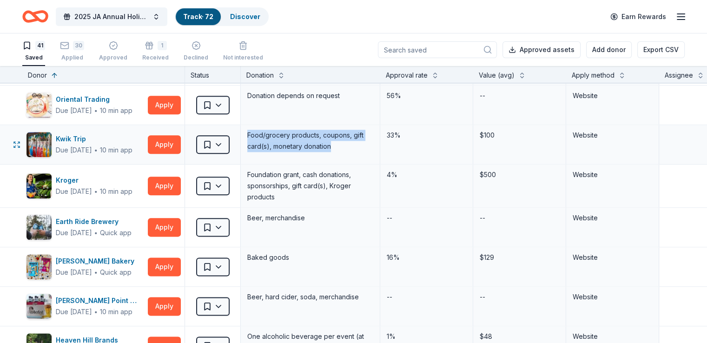
drag, startPoint x: 345, startPoint y: 148, endPoint x: 245, endPoint y: 127, distance: 101.6
click at [245, 127] on div "Kwik Trip Due in 39 days ∙ 10 min app Apply Saved Food/grocery products, coupon…" at bounding box center [456, 144] width 913 height 39
copy div "Saved Food/grocery products, coupons, gift card(s), monetary donation"
click at [184, 151] on div "Kwik Trip Due in 39 days ∙ 10 min app Apply" at bounding box center [103, 144] width 162 height 39
click at [181, 144] on button "Apply" at bounding box center [164, 144] width 33 height 19
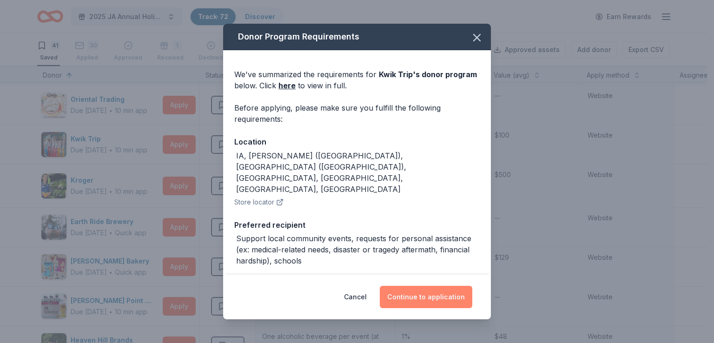
click at [416, 296] on button "Continue to application" at bounding box center [426, 297] width 92 height 22
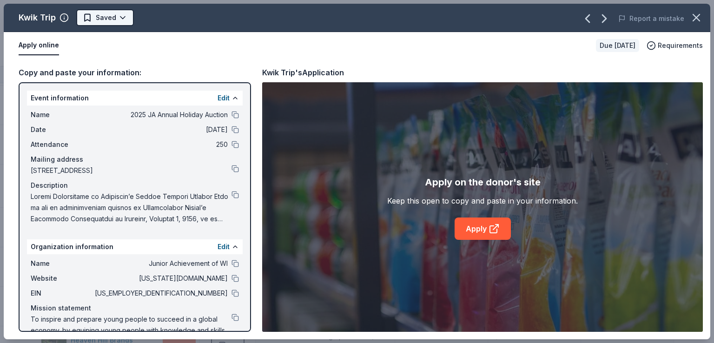
click at [97, 19] on html "2025 JA Annual Holiday Auction Track · 72 Discover Earn Rewards 41 Saved 30 App…" at bounding box center [357, 171] width 714 height 343
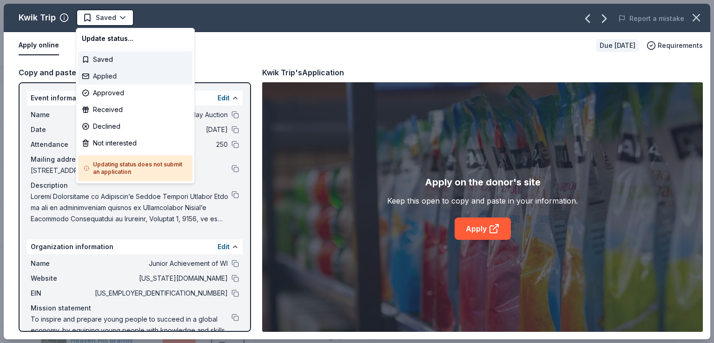
click at [113, 72] on div "Applied" at bounding box center [135, 76] width 114 height 17
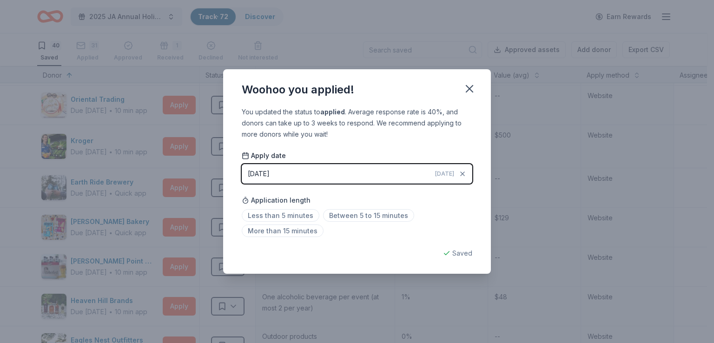
click at [195, 114] on div "Woohoo you applied! You updated the status to applied . Average response rate i…" at bounding box center [357, 171] width 714 height 343
click at [472, 84] on icon "button" at bounding box center [469, 88] width 13 height 13
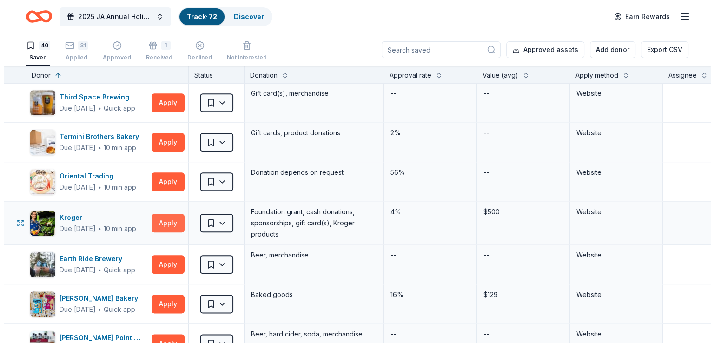
scroll to position [1068, 0]
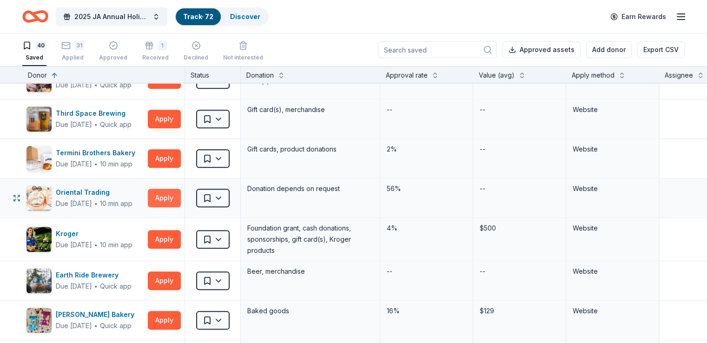
click at [181, 189] on button "Apply" at bounding box center [164, 198] width 33 height 19
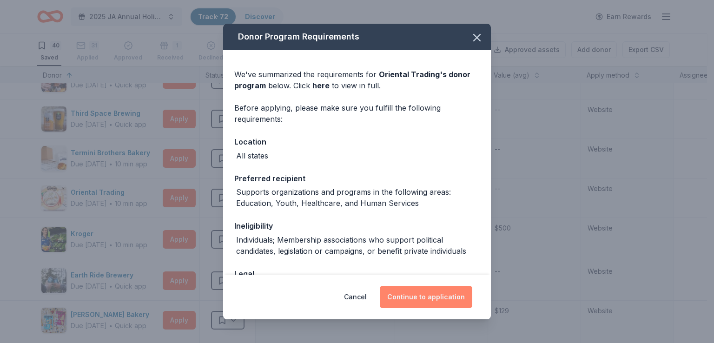
click at [438, 288] on button "Continue to application" at bounding box center [426, 297] width 92 height 22
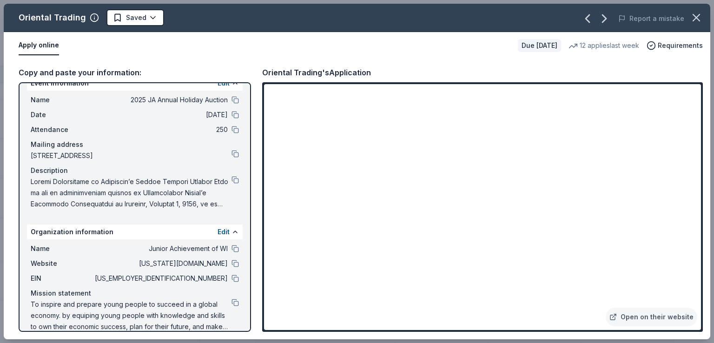
scroll to position [27, 0]
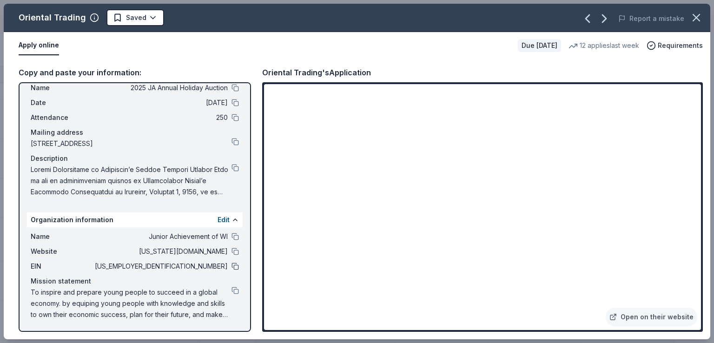
click at [231, 266] on button at bounding box center [234, 265] width 7 height 7
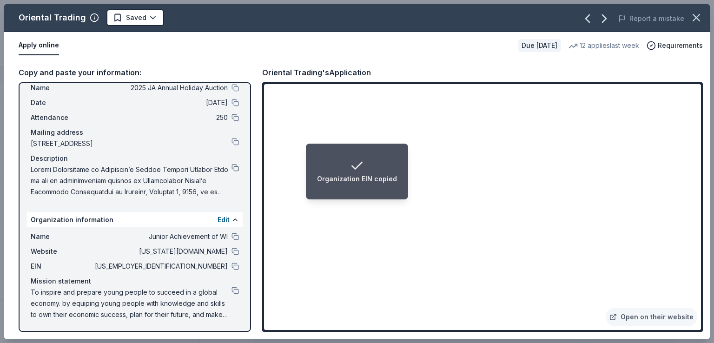
click at [231, 167] on button at bounding box center [234, 167] width 7 height 7
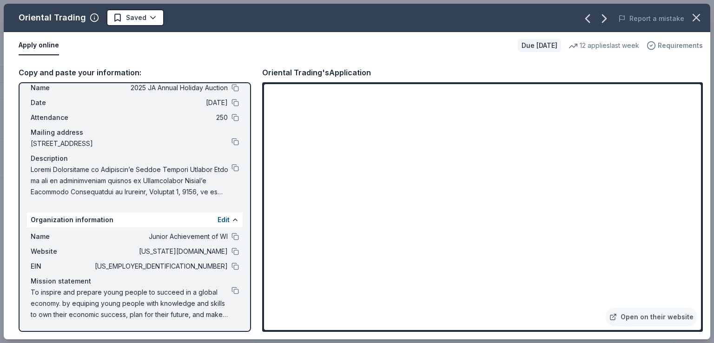
click at [675, 48] on span "Requirements" at bounding box center [679, 45] width 45 height 11
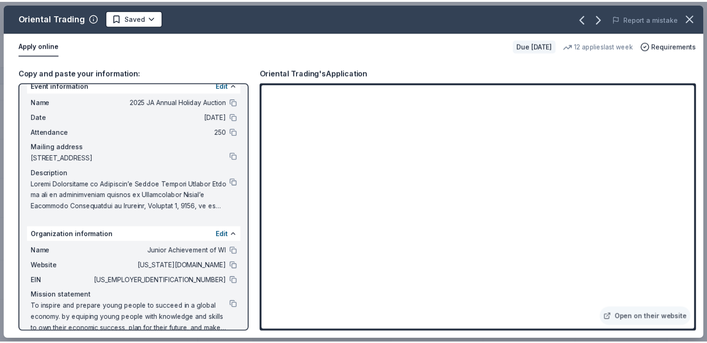
scroll to position [0, 0]
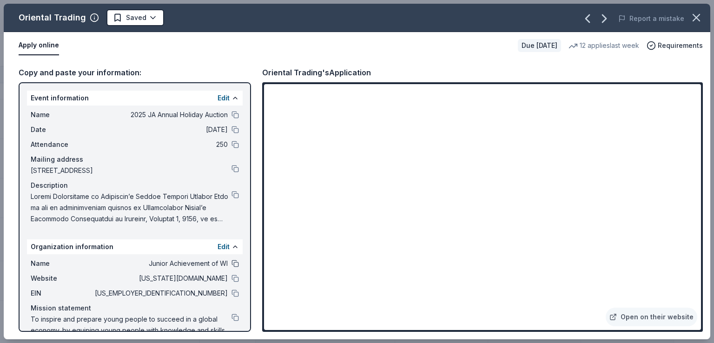
click at [231, 262] on button at bounding box center [234, 263] width 7 height 7
click at [150, 18] on html "2025 JA Annual Holiday Auction Track · 72 Discover Earn Rewards 40 Saved 31 App…" at bounding box center [357, 171] width 714 height 343
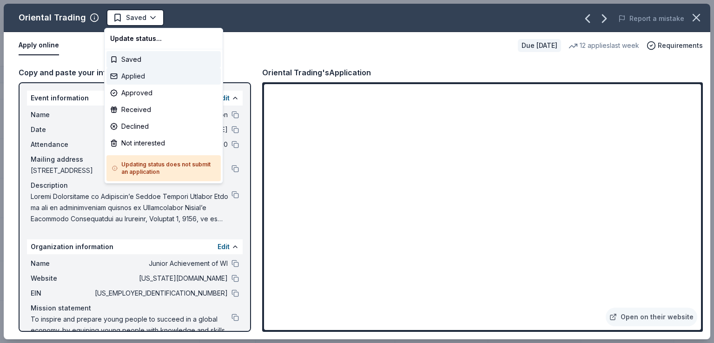
click at [160, 74] on div "Applied" at bounding box center [163, 76] width 114 height 17
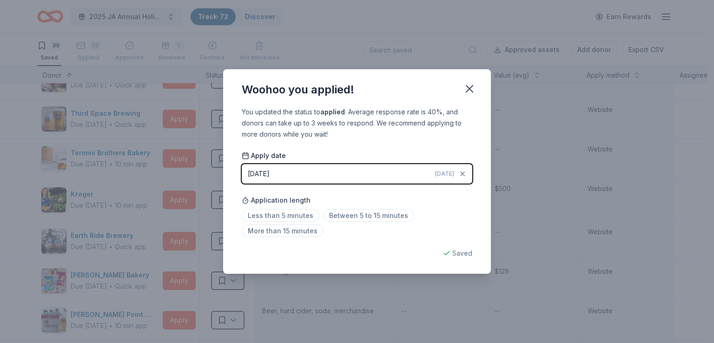
click at [214, 101] on div "Woohoo you applied! You updated the status to applied . Average response rate i…" at bounding box center [357, 171] width 714 height 343
click at [469, 88] on icon "button" at bounding box center [469, 88] width 13 height 13
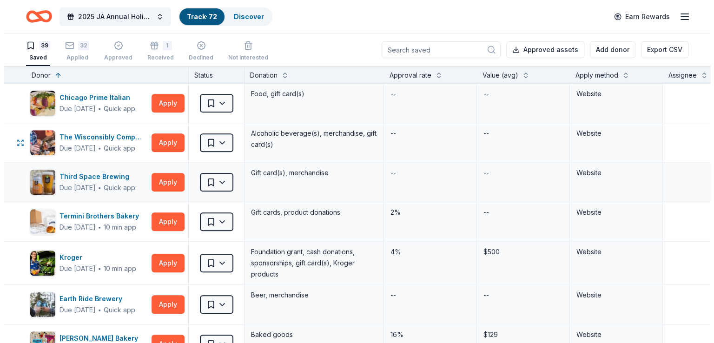
scroll to position [1022, 0]
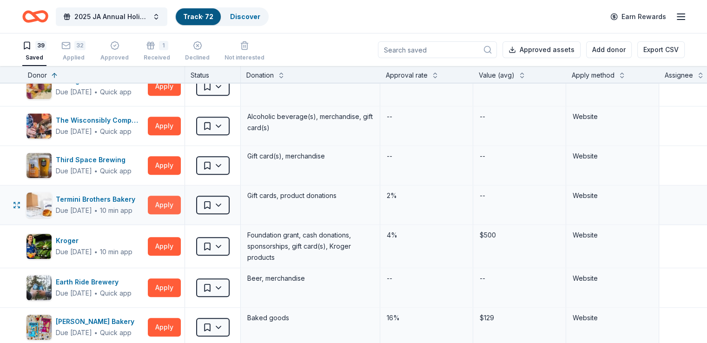
click at [176, 203] on button "Apply" at bounding box center [164, 205] width 33 height 19
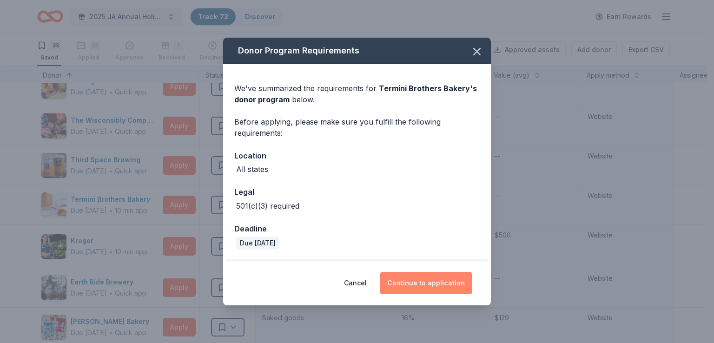
click at [414, 280] on button "Continue to application" at bounding box center [426, 283] width 92 height 22
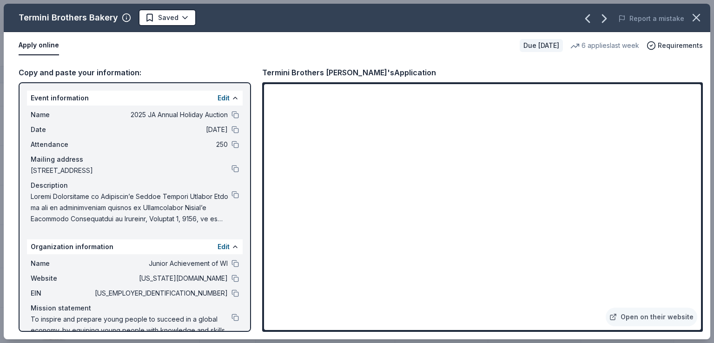
click at [231, 298] on div "EIN 39-0826295" at bounding box center [135, 293] width 208 height 11
click at [231, 295] on button at bounding box center [234, 292] width 7 height 7
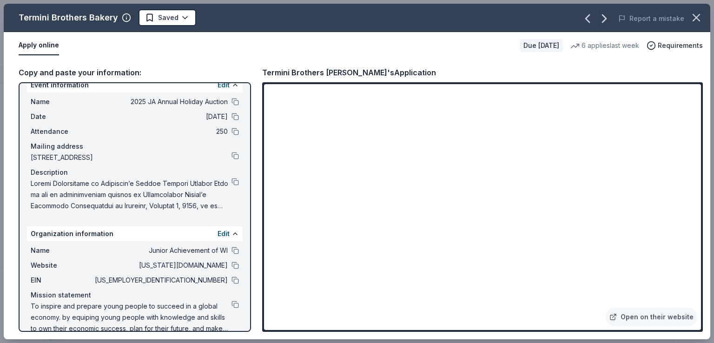
scroll to position [0, 0]
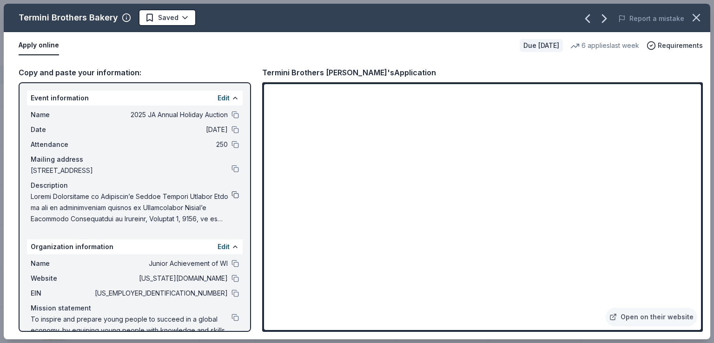
click at [231, 191] on button at bounding box center [234, 194] width 7 height 7
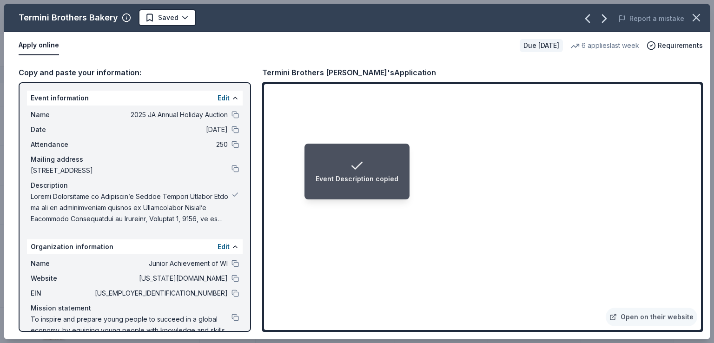
drag, startPoint x: 398, startPoint y: 190, endPoint x: 406, endPoint y: 187, distance: 8.4
click at [399, 190] on li "Event Description copied" at bounding box center [356, 172] width 105 height 56
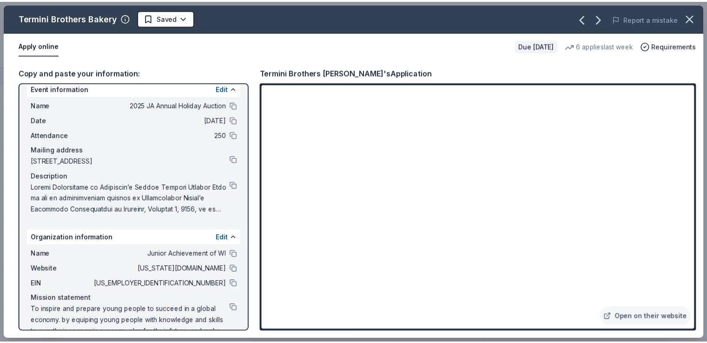
scroll to position [27, 0]
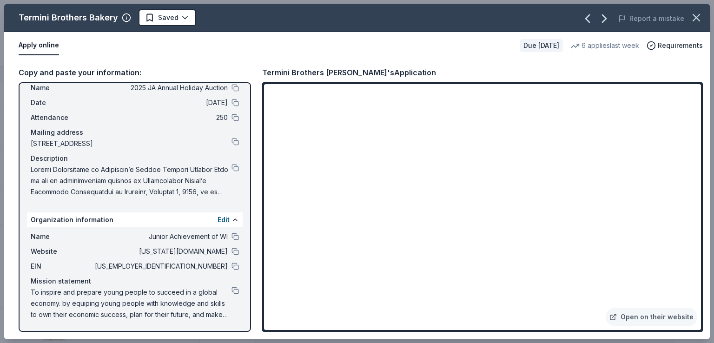
click at [156, 98] on span "12/06/25" at bounding box center [160, 102] width 135 height 11
click at [160, 20] on html "2025 JA Annual Holiday Auction Track · 72 Discover Earn Rewards 39 Saved 32 App…" at bounding box center [357, 171] width 714 height 343
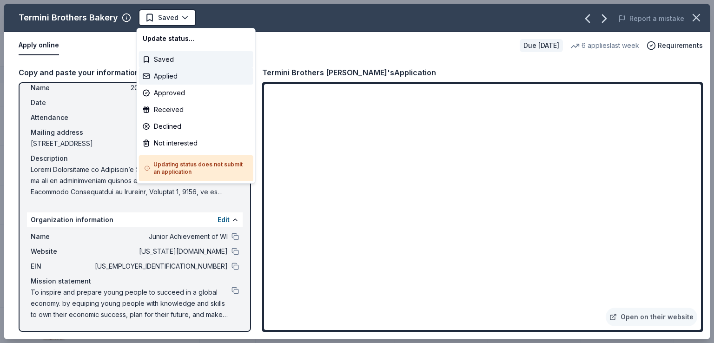
click at [164, 75] on div "Applied" at bounding box center [196, 76] width 114 height 17
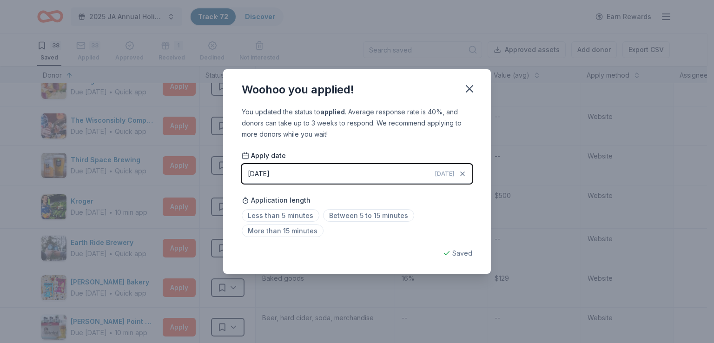
click at [197, 176] on div "Woohoo you applied! You updated the status to applied . Average response rate i…" at bounding box center [357, 171] width 714 height 343
click at [466, 92] on icon "button" at bounding box center [469, 88] width 7 height 7
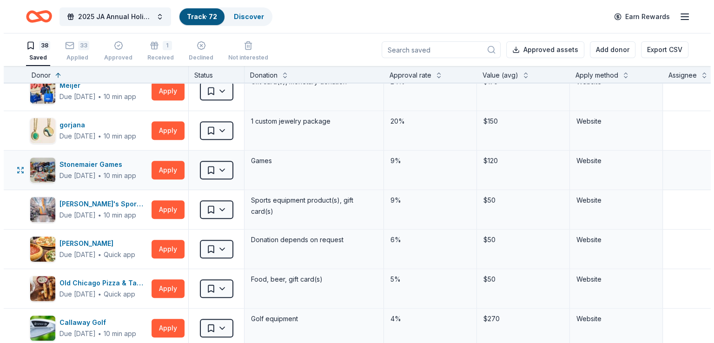
scroll to position [325, 0]
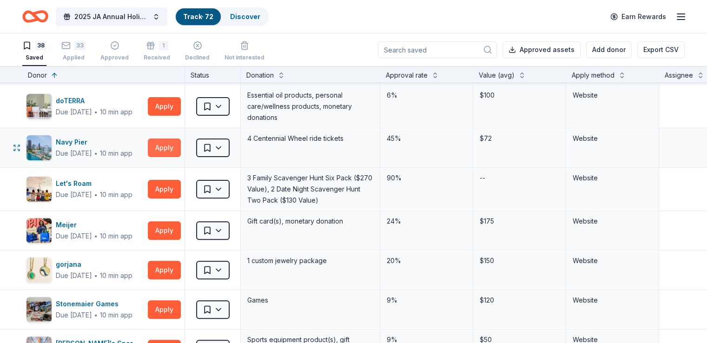
click at [175, 140] on button "Apply" at bounding box center [164, 147] width 33 height 19
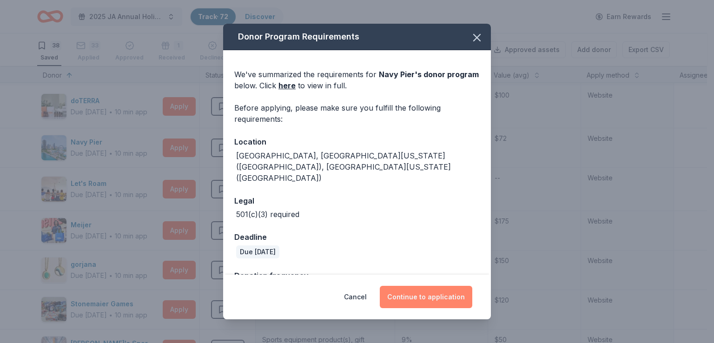
click at [426, 293] on button "Continue to application" at bounding box center [426, 297] width 92 height 22
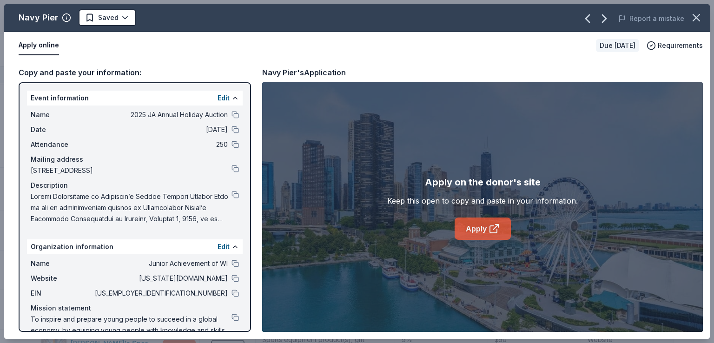
click at [476, 221] on link "Apply" at bounding box center [482, 228] width 56 height 22
click at [231, 262] on button at bounding box center [234, 263] width 7 height 7
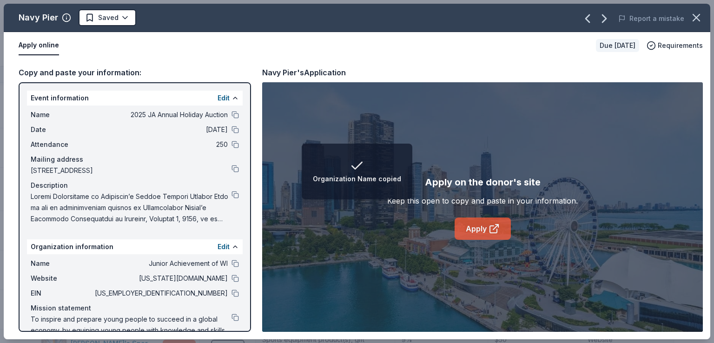
click at [478, 225] on link "Apply" at bounding box center [482, 228] width 56 height 22
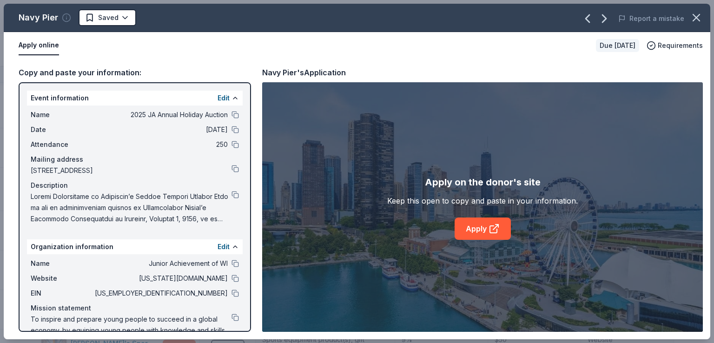
click at [62, 14] on icon "button" at bounding box center [66, 17] width 9 height 9
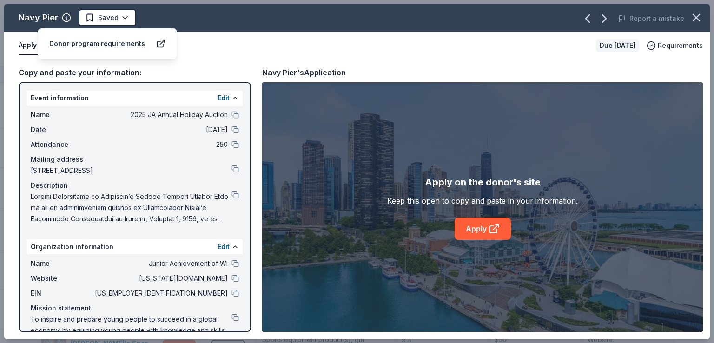
click at [80, 39] on div "Donor program requirements" at bounding box center [97, 43] width 96 height 11
click at [166, 44] on div "Donor program requirements" at bounding box center [107, 43] width 139 height 31
click at [159, 39] on icon at bounding box center [160, 43] width 9 height 9
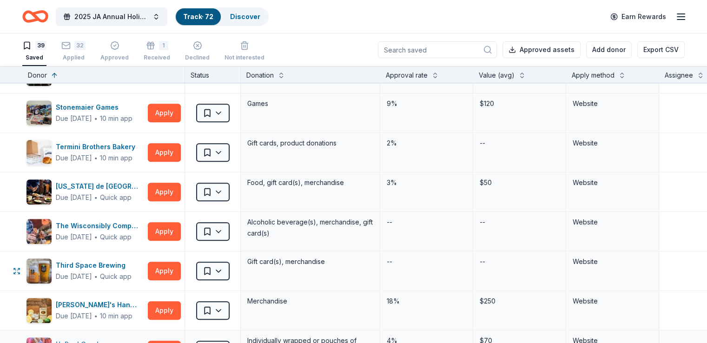
scroll to position [836, 0]
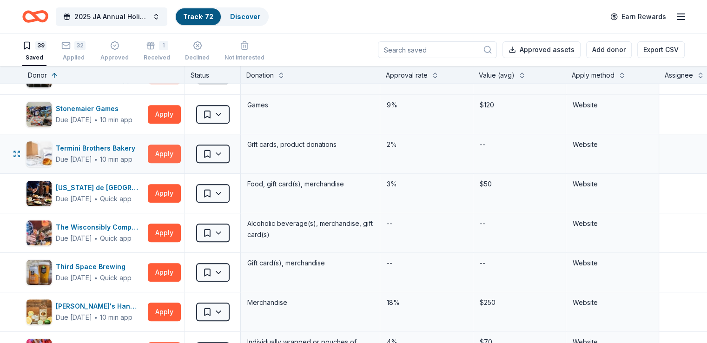
click at [181, 156] on button "Apply" at bounding box center [164, 153] width 33 height 19
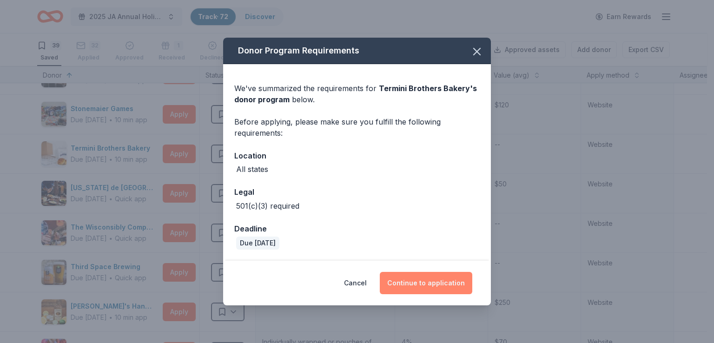
drag, startPoint x: 385, startPoint y: 270, endPoint x: 392, endPoint y: 273, distance: 7.1
click at [386, 270] on div "Cancel Continue to application" at bounding box center [357, 283] width 268 height 45
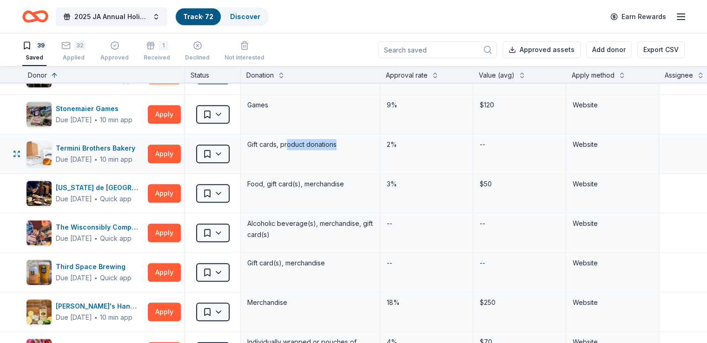
drag, startPoint x: 363, startPoint y: 139, endPoint x: 302, endPoint y: 138, distance: 60.4
click at [302, 138] on div "Gift cards, product donations" at bounding box center [310, 144] width 128 height 13
click at [351, 174] on div "Food, gift card(s), merchandise" at bounding box center [310, 193] width 139 height 39
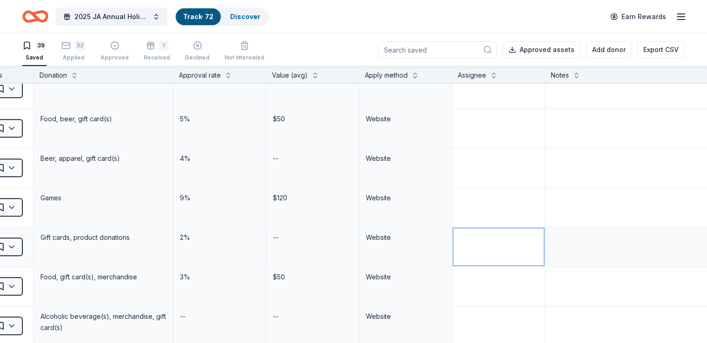
scroll to position [743, 0]
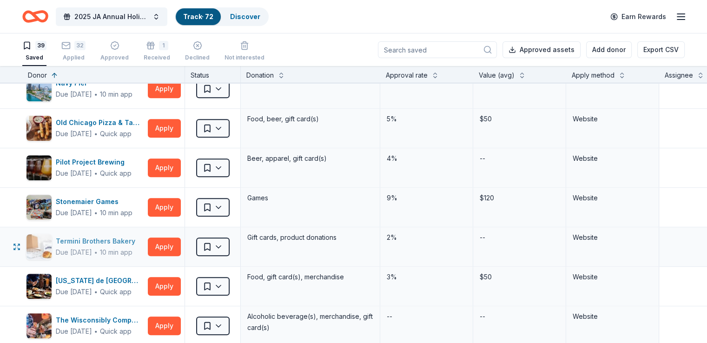
click at [88, 236] on div "Termini Brothers Bakery" at bounding box center [97, 241] width 83 height 11
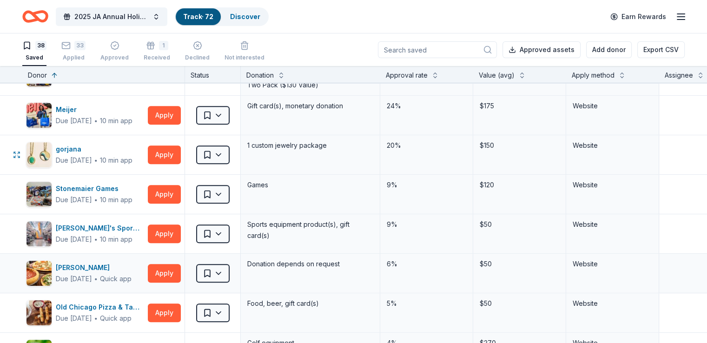
scroll to position [511, 0]
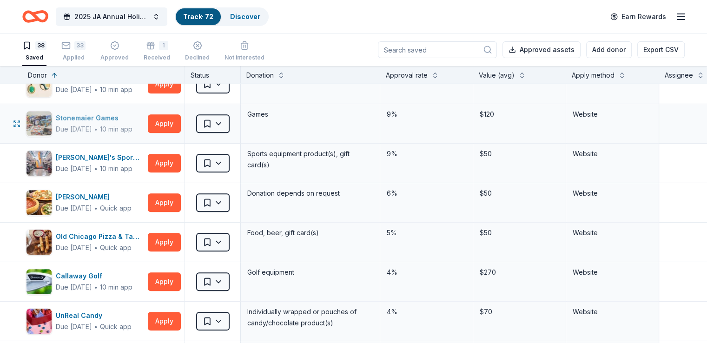
click at [92, 124] on div "Due [DATE]" at bounding box center [74, 129] width 36 height 11
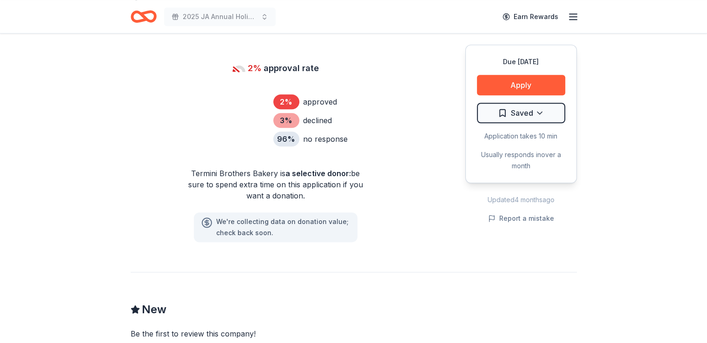
scroll to position [650, 0]
click at [258, 116] on icon at bounding box center [255, 115] width 14 height 8
click at [259, 121] on icon at bounding box center [256, 120] width 14 height 4
click at [258, 137] on icon at bounding box center [230, 121] width 65 height 65
click at [292, 175] on span "a selective donor :" at bounding box center [318, 173] width 66 height 9
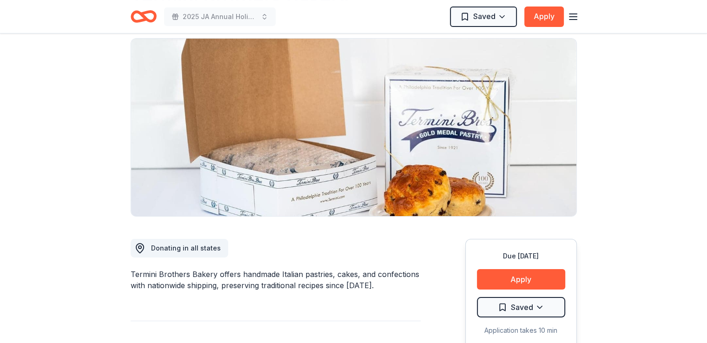
scroll to position [0, 0]
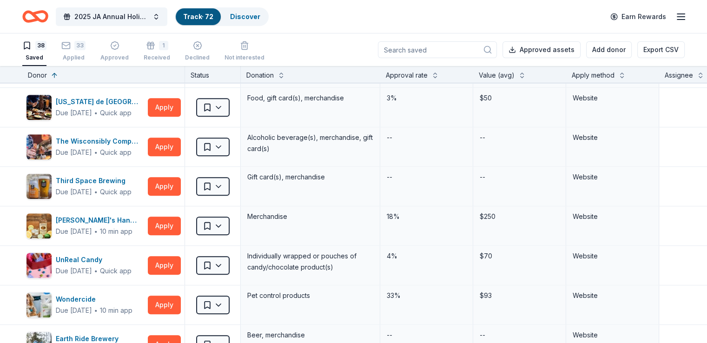
scroll to position [743, 0]
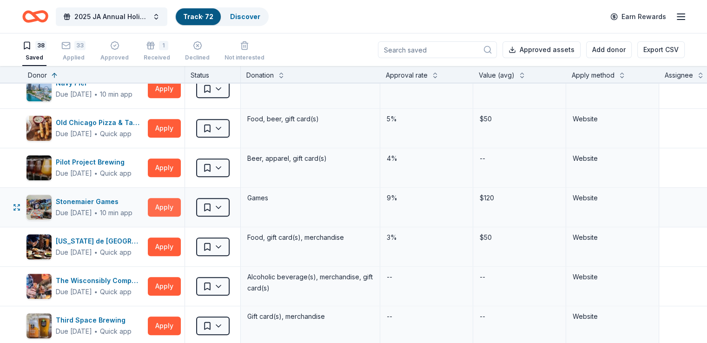
click at [175, 203] on button "Apply" at bounding box center [164, 207] width 33 height 19
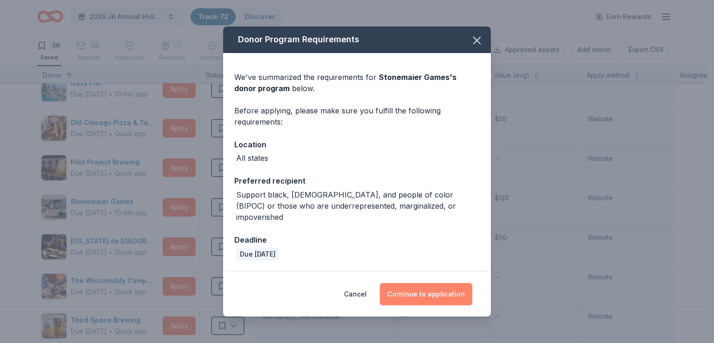
click at [459, 283] on button "Continue to application" at bounding box center [426, 294] width 92 height 22
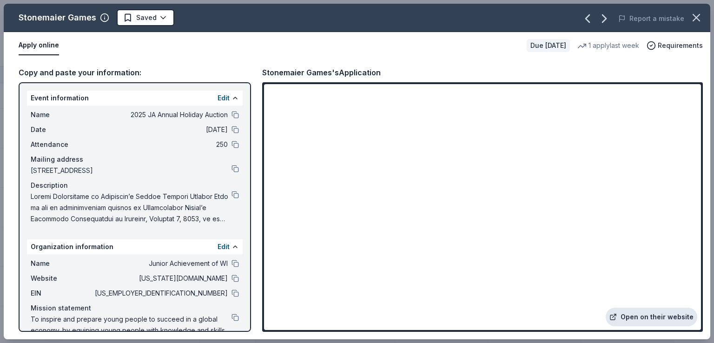
click at [639, 314] on link "Open on their website" at bounding box center [651, 317] width 92 height 19
drag, startPoint x: 358, startPoint y: 75, endPoint x: 281, endPoint y: 77, distance: 77.1
click at [284, 77] on div "Stonemaier Games's Application" at bounding box center [482, 72] width 440 height 12
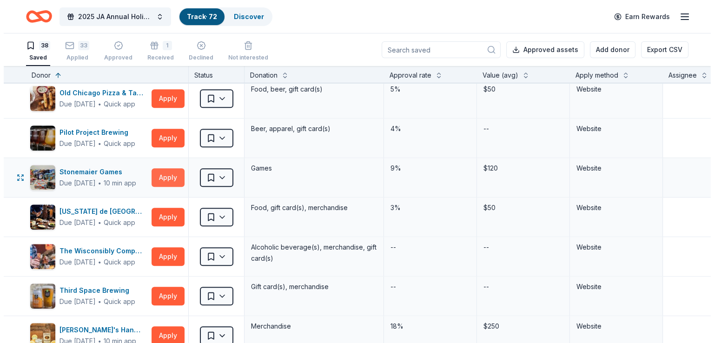
scroll to position [790, 0]
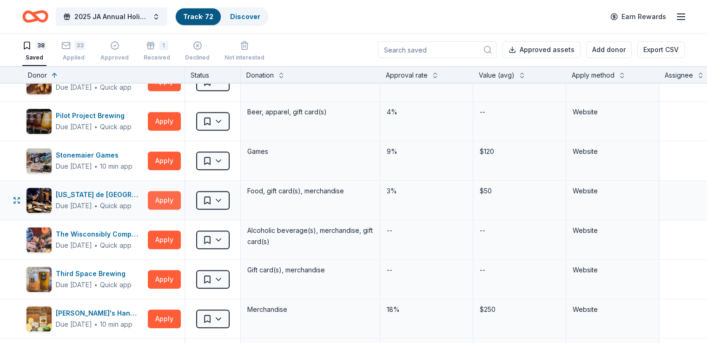
click at [181, 192] on button "Apply" at bounding box center [164, 200] width 33 height 19
click at [181, 197] on button "Apply" at bounding box center [164, 200] width 33 height 19
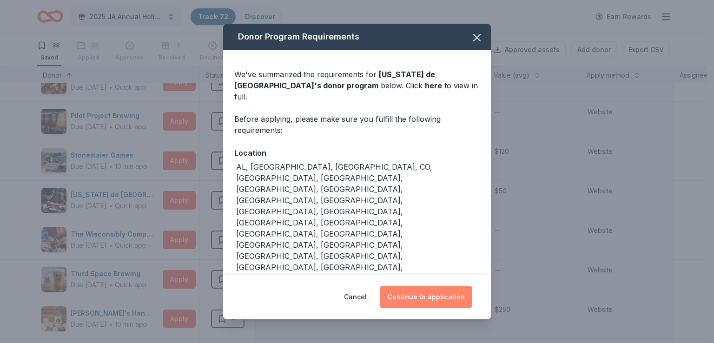
click at [411, 286] on button "Continue to application" at bounding box center [426, 297] width 92 height 22
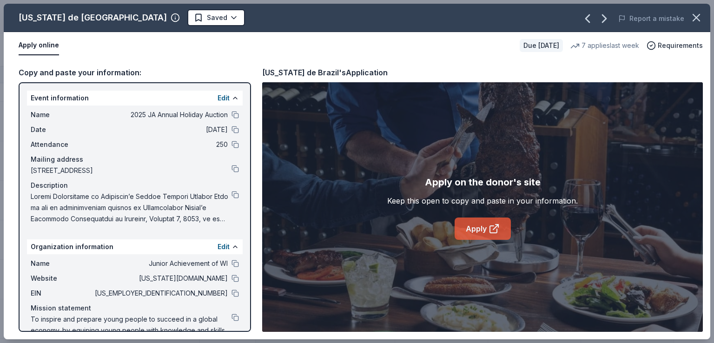
click at [473, 229] on link "Apply" at bounding box center [482, 228] width 56 height 22
click at [231, 262] on button at bounding box center [234, 263] width 7 height 7
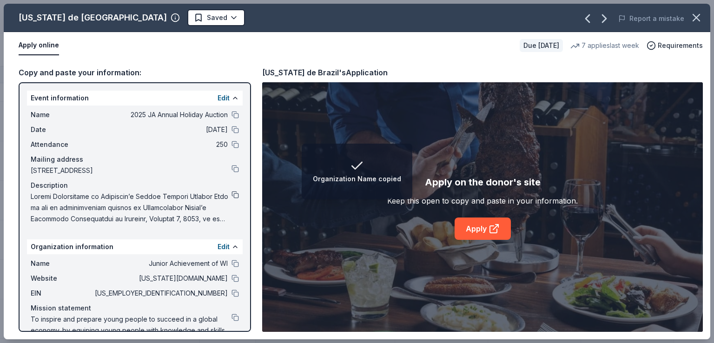
click at [231, 197] on button at bounding box center [234, 194] width 7 height 7
click at [124, 23] on html "Event Description copied 2025 JA Annual Holiday Auction Track · 72 Discover Ear…" at bounding box center [357, 171] width 714 height 343
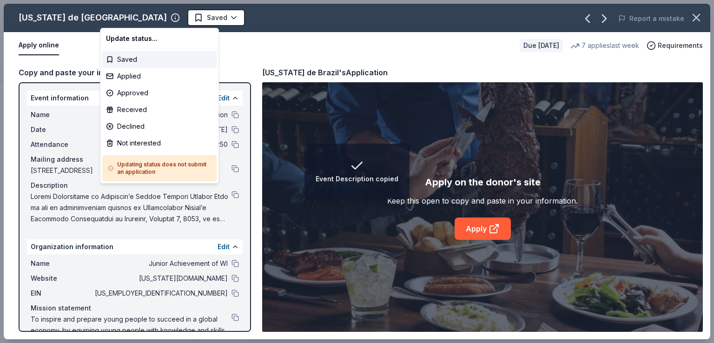
scroll to position [0, 0]
click at [139, 73] on div "Applied" at bounding box center [159, 76] width 114 height 17
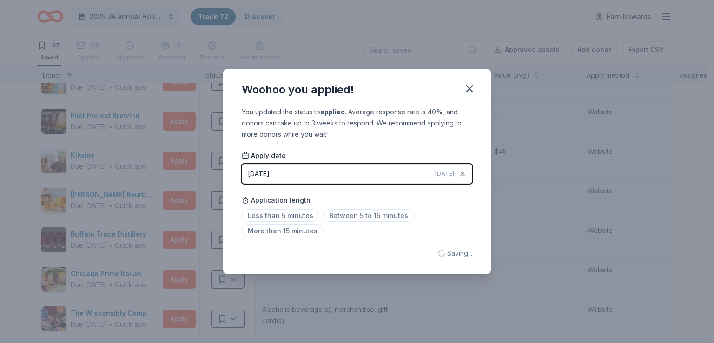
click at [161, 49] on div "Woohoo you applied! You updated the status to applied . Average response rate i…" at bounding box center [357, 171] width 714 height 343
click at [469, 90] on icon "button" at bounding box center [469, 88] width 7 height 7
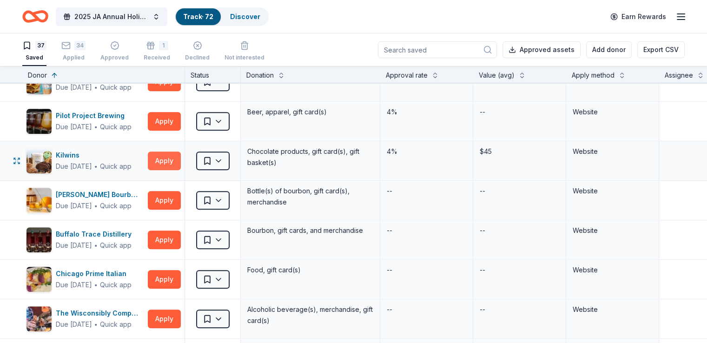
click at [177, 162] on button "Apply" at bounding box center [164, 160] width 33 height 19
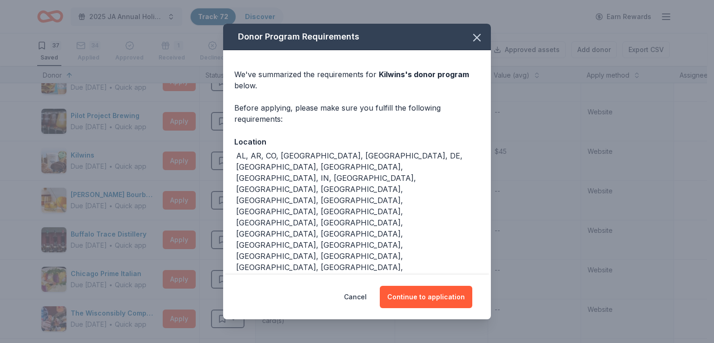
click at [453, 275] on div "Cancel Continue to application" at bounding box center [357, 297] width 268 height 45
click at [451, 286] on button "Continue to application" at bounding box center [426, 297] width 92 height 22
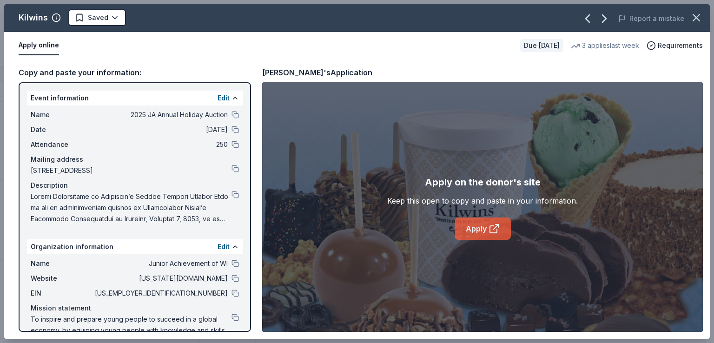
click at [469, 234] on link "Apply" at bounding box center [482, 228] width 56 height 22
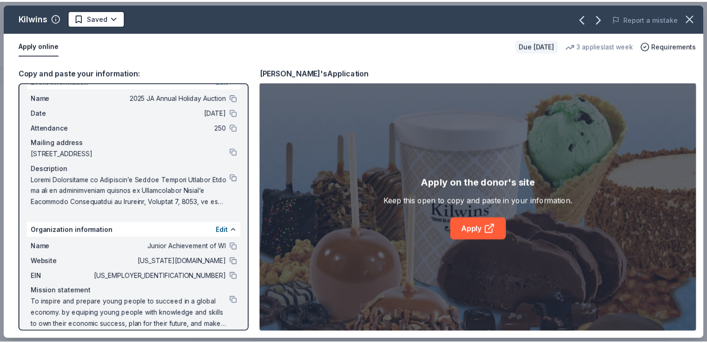
scroll to position [27, 0]
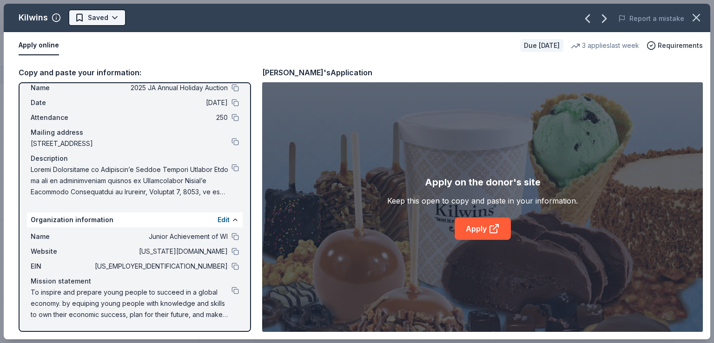
click at [115, 18] on html "2025 JA Annual Holiday Auction Track · 72 Discover Earn Rewards 37 Saved 34 App…" at bounding box center [357, 171] width 714 height 343
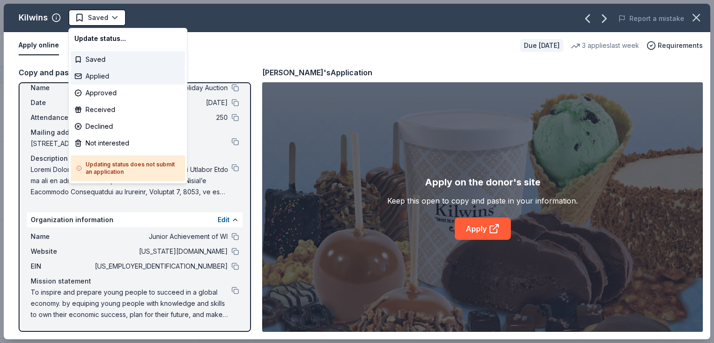
click at [147, 73] on div "Applied" at bounding box center [128, 76] width 114 height 17
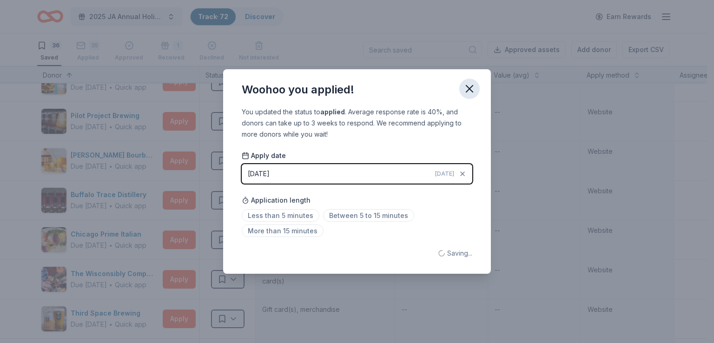
click at [465, 86] on icon "button" at bounding box center [469, 88] width 13 height 13
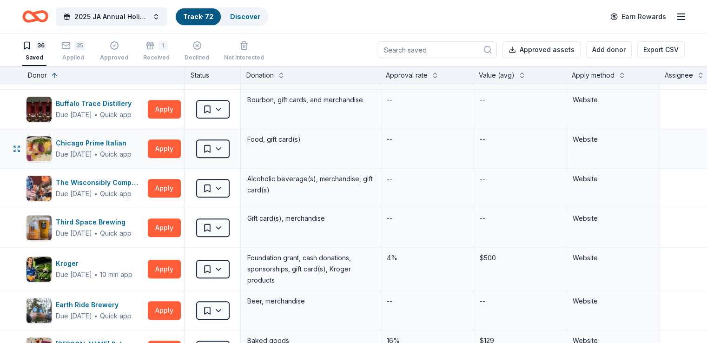
scroll to position [883, 0]
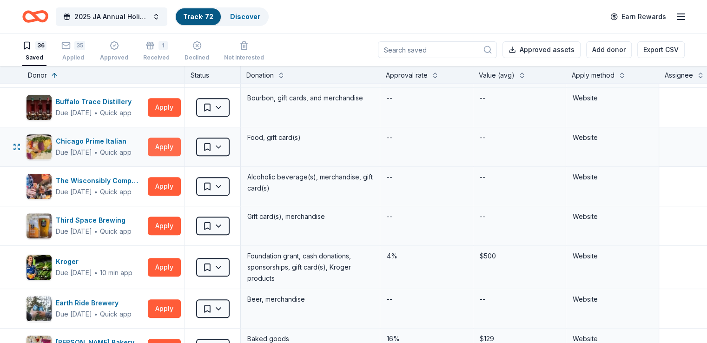
click at [172, 141] on button "Apply" at bounding box center [164, 147] width 33 height 19
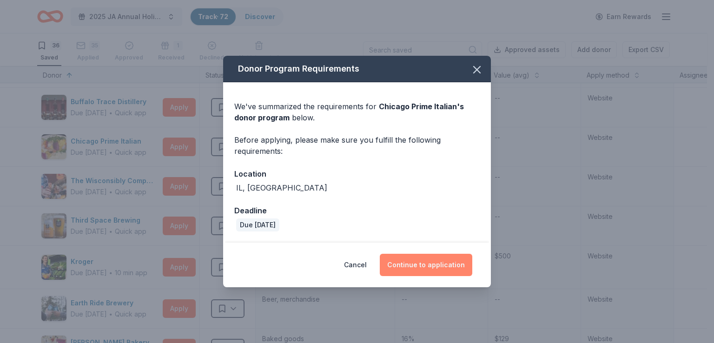
click at [398, 270] on button "Continue to application" at bounding box center [426, 265] width 92 height 22
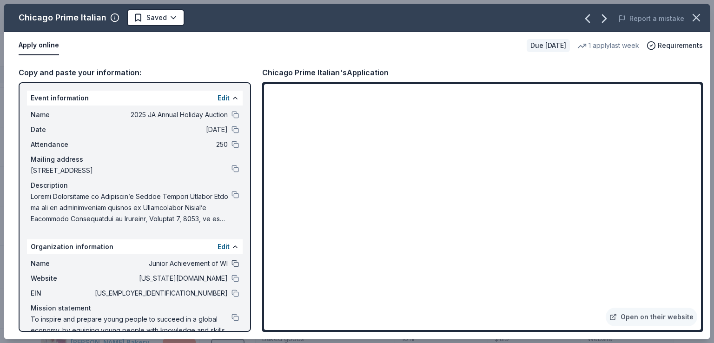
click at [231, 261] on button at bounding box center [234, 263] width 7 height 7
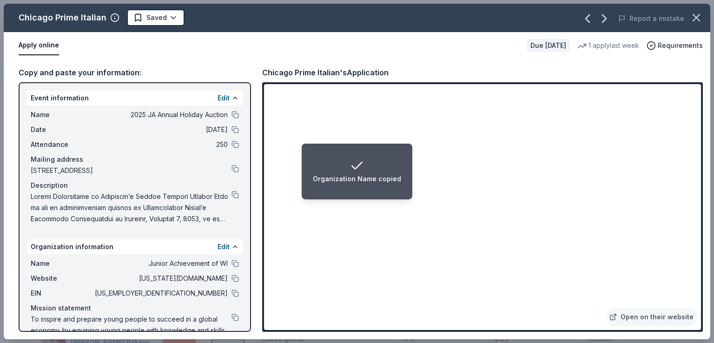
click at [223, 131] on div "Date 12/06/25" at bounding box center [135, 129] width 208 height 11
click at [231, 131] on button at bounding box center [234, 129] width 7 height 7
click at [233, 196] on div "Name 2025 JA Annual Holiday Auction Date 12/06/25 Attendance 250 Mailing addres…" at bounding box center [135, 166] width 216 height 123
click at [231, 196] on button at bounding box center [234, 194] width 7 height 7
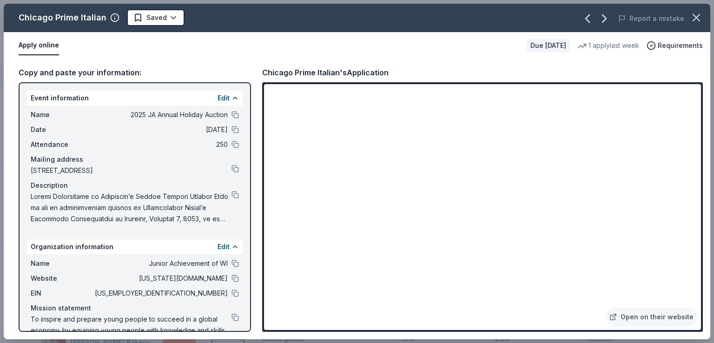
click at [168, 34] on div "Apply online Due in 37 days 1 apply last week Requirements" at bounding box center [357, 45] width 706 height 27
click at [168, 21] on html "2025 JA Annual Holiday Auction Track · 72 Discover Earn Rewards 36 Saved 35 App…" at bounding box center [357, 171] width 714 height 343
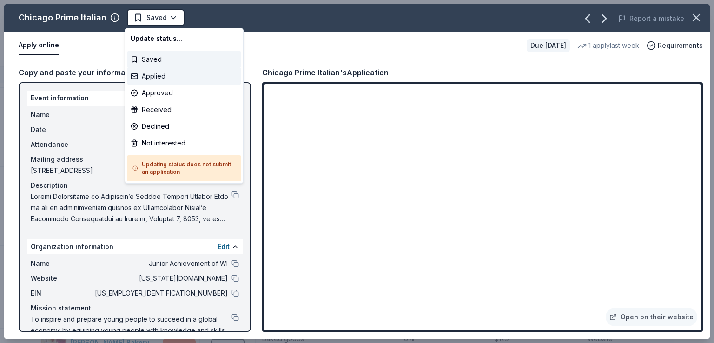
click at [155, 74] on div "Applied" at bounding box center [184, 76] width 114 height 17
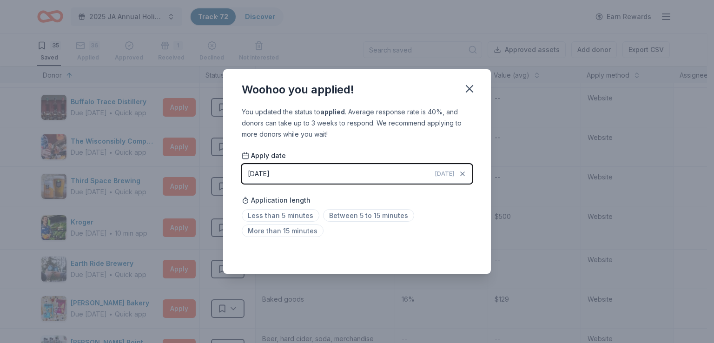
click at [684, 108] on div "Woohoo you applied! You updated the status to applied . Average response rate i…" at bounding box center [357, 171] width 714 height 343
click at [457, 97] on div "Woohoo you applied!" at bounding box center [357, 87] width 268 height 37
click at [466, 91] on icon "button" at bounding box center [469, 88] width 7 height 7
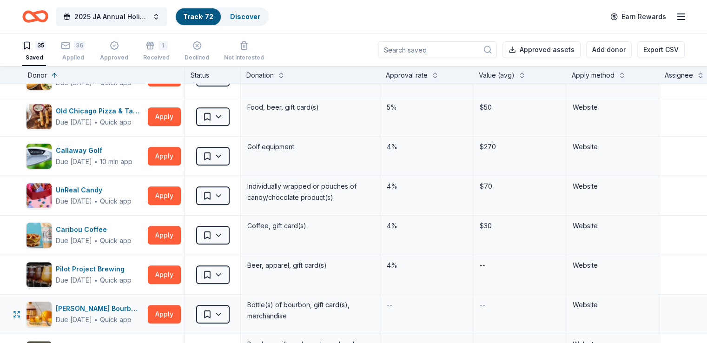
scroll to position [626, 0]
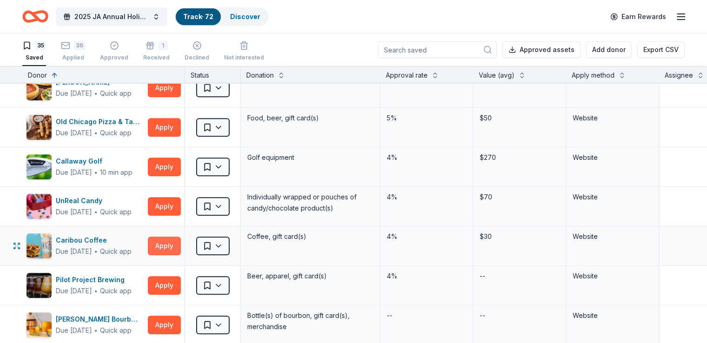
click at [175, 240] on button "Apply" at bounding box center [164, 245] width 33 height 19
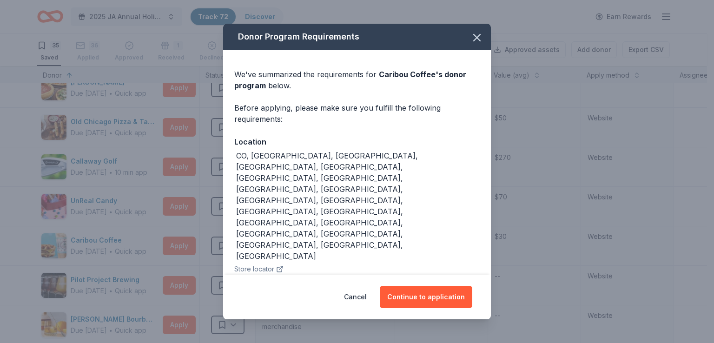
click at [411, 312] on div "Cancel Continue to application" at bounding box center [357, 297] width 268 height 45
click at [417, 300] on button "Continue to application" at bounding box center [426, 297] width 92 height 22
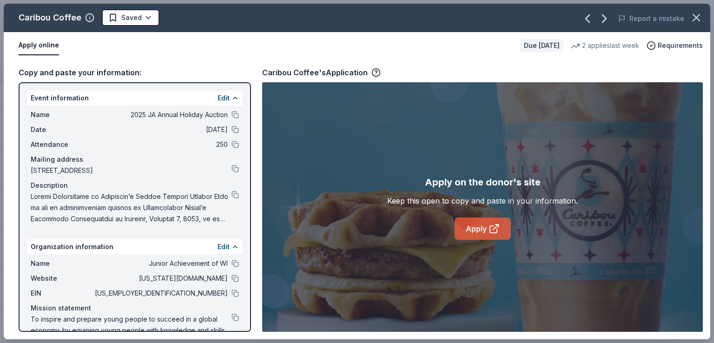
click at [471, 228] on link "Apply" at bounding box center [482, 228] width 56 height 22
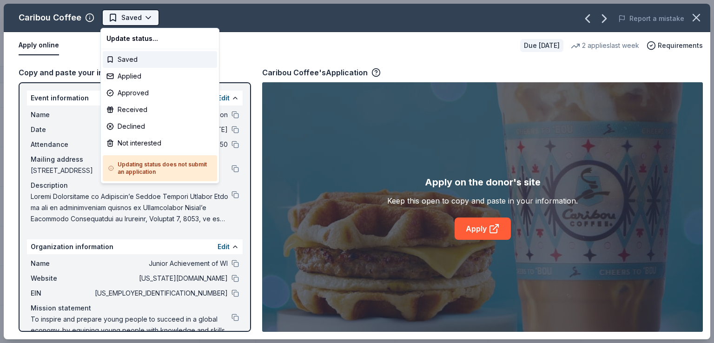
click at [136, 25] on html "2025 JA Annual Holiday Auction Track · 72 Discover Earn Rewards 35 Saved 36 App…" at bounding box center [357, 171] width 714 height 343
click at [155, 74] on div "Applied" at bounding box center [160, 76] width 114 height 17
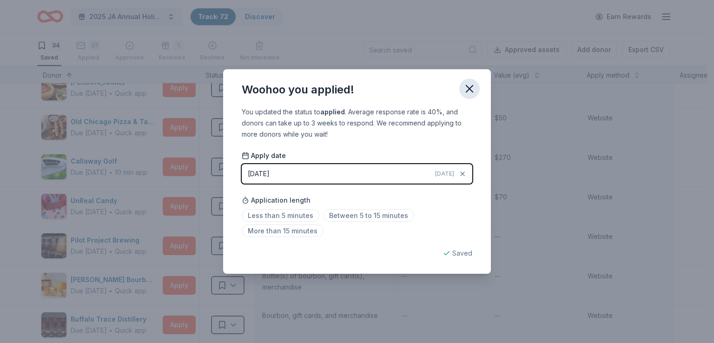
click at [475, 88] on button "button" at bounding box center [469, 89] width 20 height 20
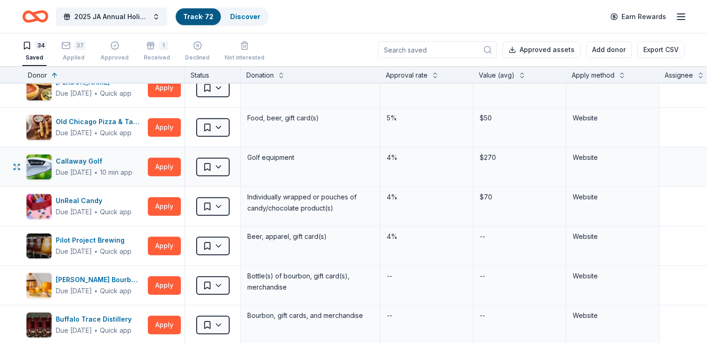
click at [162, 161] on div "Callaway Golf Due in 37 days ∙ 10 min app Apply" at bounding box center [103, 166] width 162 height 39
click at [168, 162] on button "Apply" at bounding box center [164, 166] width 33 height 19
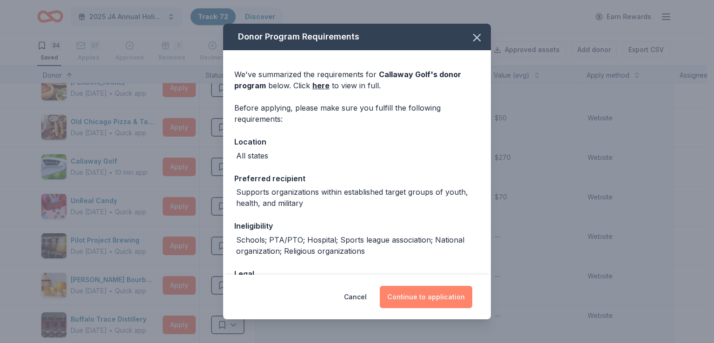
click at [409, 286] on button "Continue to application" at bounding box center [426, 297] width 92 height 22
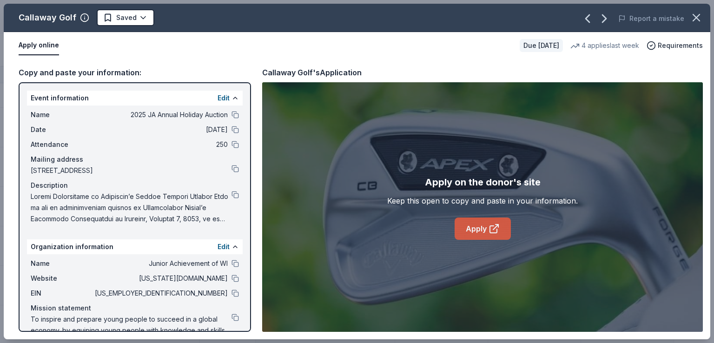
click at [484, 227] on link "Apply" at bounding box center [482, 228] width 56 height 22
click at [608, 15] on icon "button" at bounding box center [603, 18] width 15 height 15
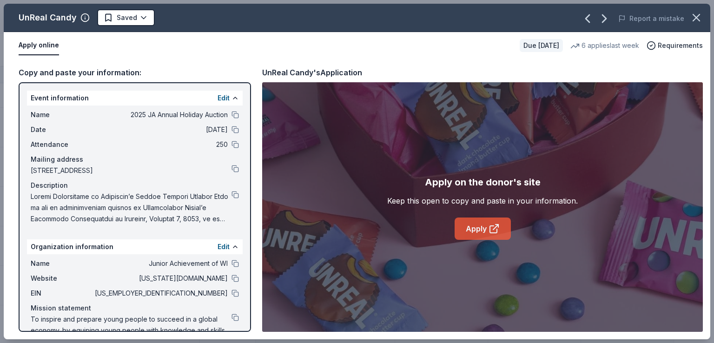
click at [491, 234] on link "Apply" at bounding box center [482, 228] width 56 height 22
click at [231, 116] on button at bounding box center [234, 114] width 7 height 7
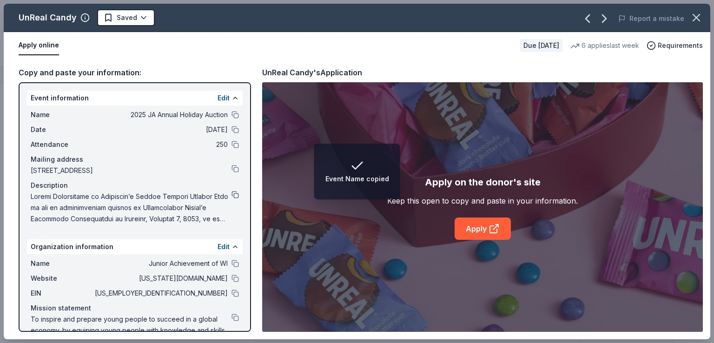
click at [231, 194] on button at bounding box center [234, 194] width 7 height 7
click at [227, 133] on div "Date 12/06/25" at bounding box center [135, 129] width 208 height 11
click at [231, 129] on button at bounding box center [234, 129] width 7 height 7
click at [498, 236] on link "Apply" at bounding box center [482, 228] width 56 height 22
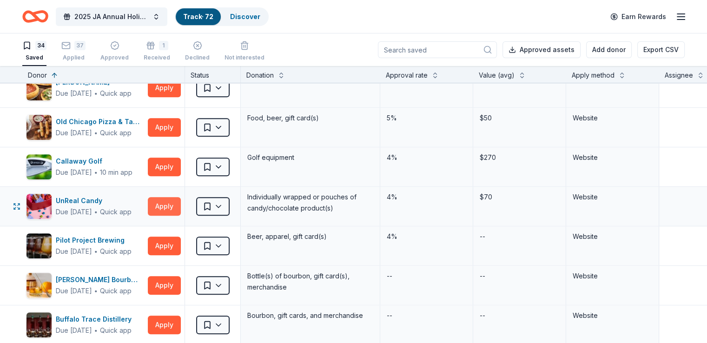
click at [181, 206] on button "Apply" at bounding box center [164, 206] width 33 height 19
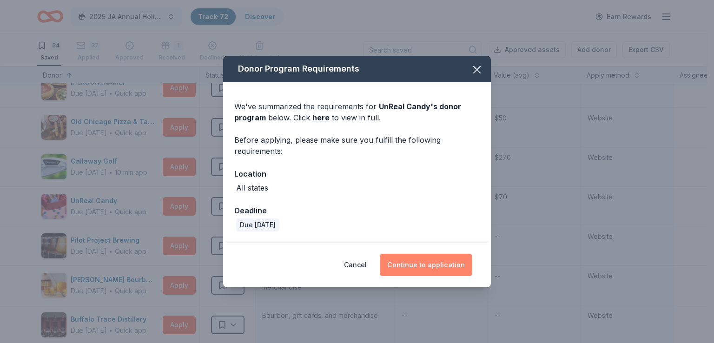
click at [425, 263] on button "Continue to application" at bounding box center [426, 265] width 92 height 22
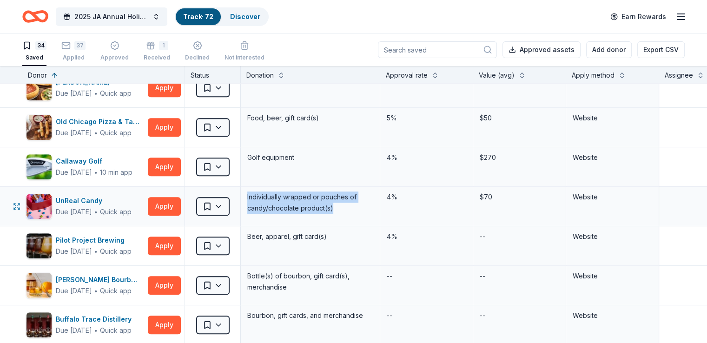
drag, startPoint x: 360, startPoint y: 209, endPoint x: 256, endPoint y: 192, distance: 105.4
click at [256, 192] on div "Individually wrapped or pouches of candy/chocolate product(s)" at bounding box center [310, 206] width 139 height 39
copy div "Individually wrapped or pouches of candy/chocolate product(s)"
drag, startPoint x: 510, startPoint y: 195, endPoint x: 489, endPoint y: 194, distance: 21.4
click at [489, 194] on div "$70" at bounding box center [519, 206] width 93 height 39
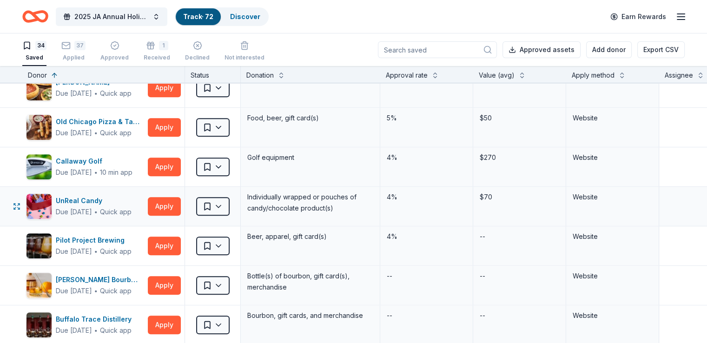
click at [405, 196] on div "4%" at bounding box center [426, 196] width 81 height 13
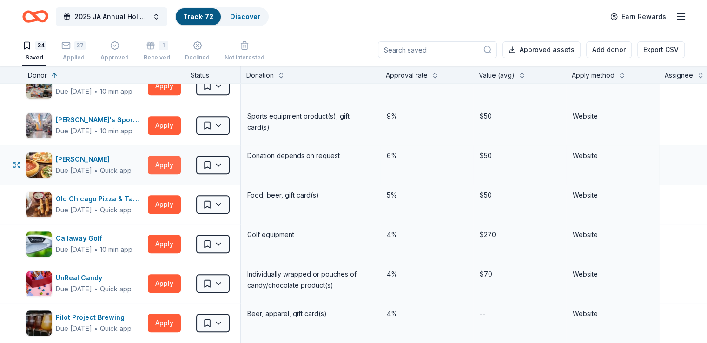
scroll to position [533, 0]
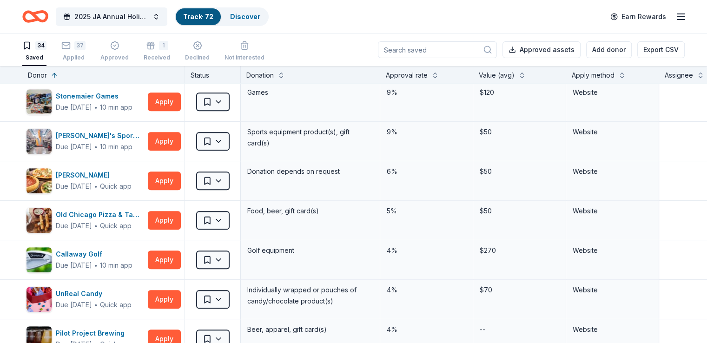
click at [109, 40] on div "34 Saved 37 Applied Approved 1 Received Declined Not interested" at bounding box center [143, 51] width 242 height 29
click at [71, 48] on icon "button" at bounding box center [65, 45] width 9 height 9
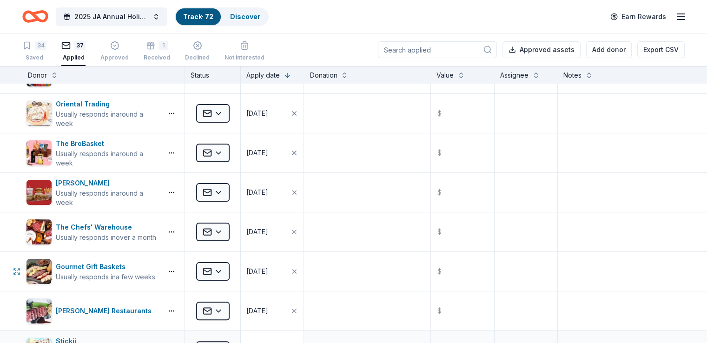
scroll to position [279, 0]
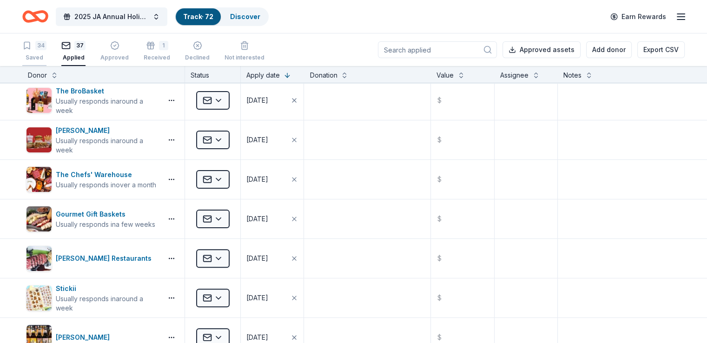
click at [46, 54] on div "Saved" at bounding box center [34, 57] width 24 height 7
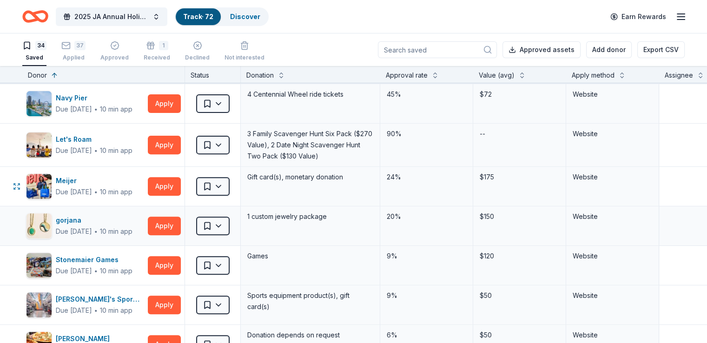
scroll to position [372, 0]
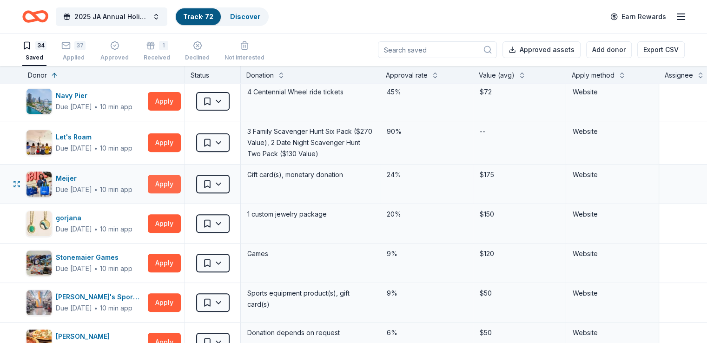
click at [181, 186] on button "Apply" at bounding box center [164, 184] width 33 height 19
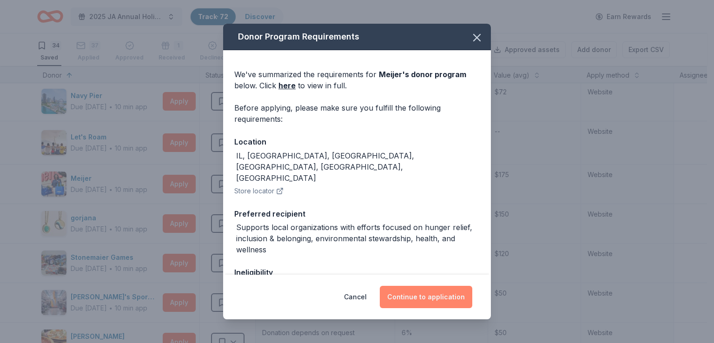
click at [400, 290] on button "Continue to application" at bounding box center [426, 297] width 92 height 22
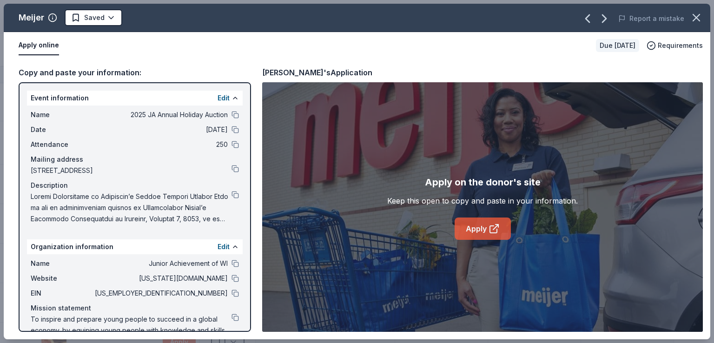
click at [468, 222] on link "Apply" at bounding box center [482, 228] width 56 height 22
click at [232, 129] on div "Name 2025 JA Annual Holiday Auction Date 12/06/25 Attendance 250 Mailing addres…" at bounding box center [135, 166] width 216 height 123
click at [230, 129] on div "Name 2025 JA Annual Holiday Auction Date 12/06/25 Attendance 250 Mailing addres…" at bounding box center [135, 166] width 216 height 123
click at [231, 128] on button at bounding box center [234, 129] width 7 height 7
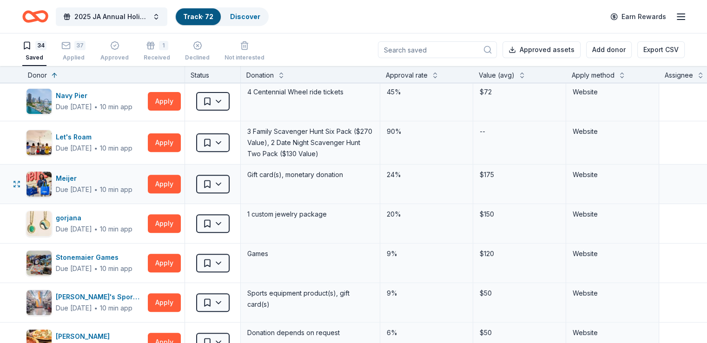
click at [338, 177] on div "Gift card(s), monetary donation" at bounding box center [310, 174] width 128 height 13
click at [225, 183] on html "2025 JA Annual Holiday Auction Track · 72 Discover Earn Rewards 34 Saved 37 App…" at bounding box center [353, 171] width 707 height 343
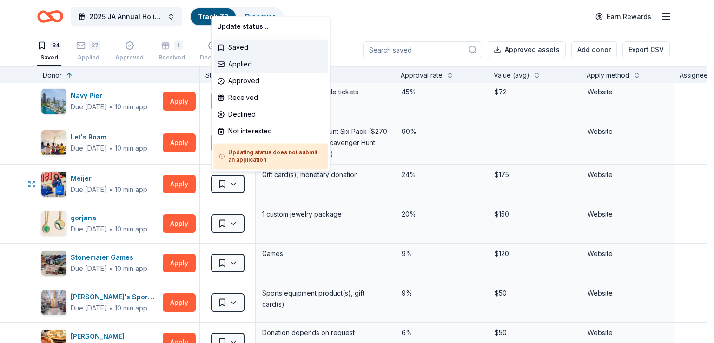
click at [234, 60] on div "Applied" at bounding box center [270, 64] width 114 height 17
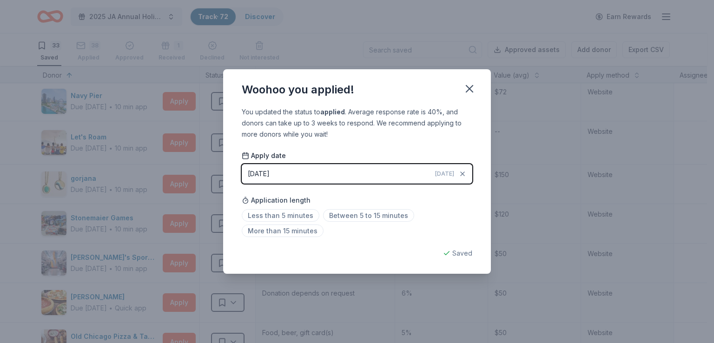
click at [473, 76] on div "Woohoo you applied!" at bounding box center [357, 87] width 268 height 37
click at [471, 86] on icon "button" at bounding box center [469, 88] width 7 height 7
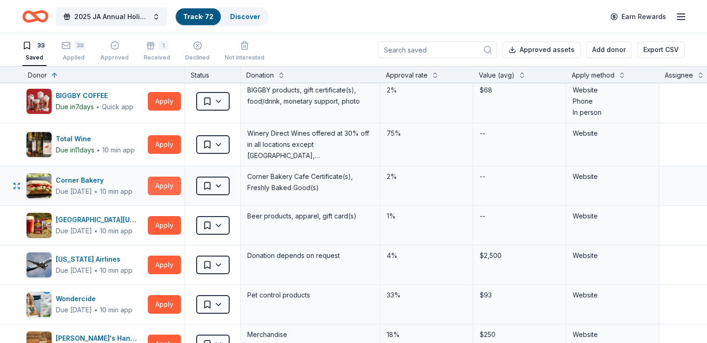
scroll to position [0, 0]
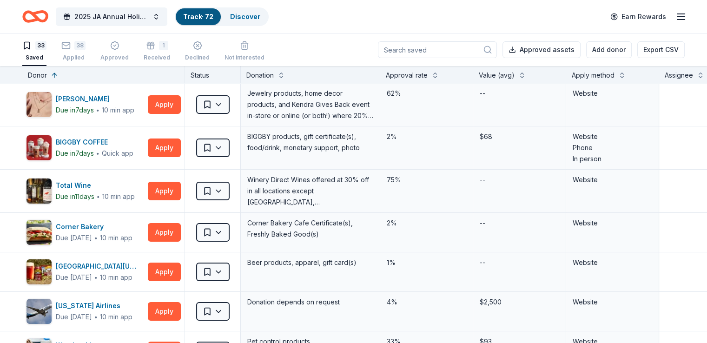
click at [100, 54] on div "33 Saved 38 Applied Approved 1 Received Declined Not interested" at bounding box center [143, 51] width 242 height 29
click at [85, 52] on div "38 Applied" at bounding box center [73, 47] width 24 height 20
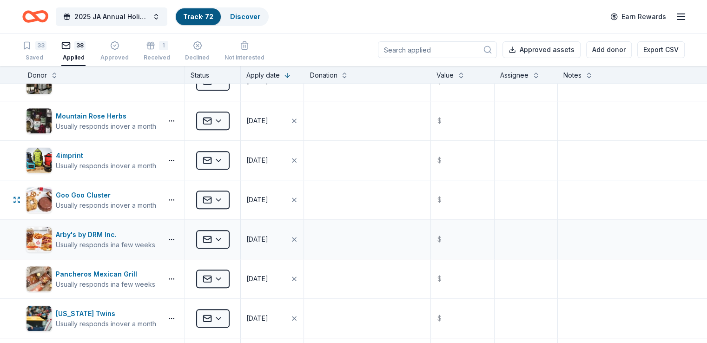
scroll to position [743, 0]
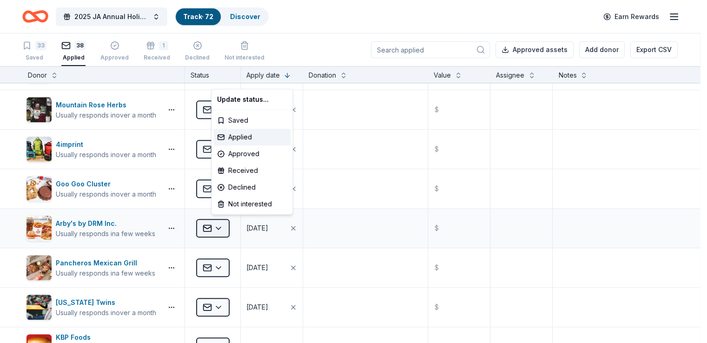
click at [217, 227] on html "2025 JA Annual Holiday Auction Track · 72 Discover Earn Rewards 33 Saved 38 App…" at bounding box center [353, 171] width 707 height 343
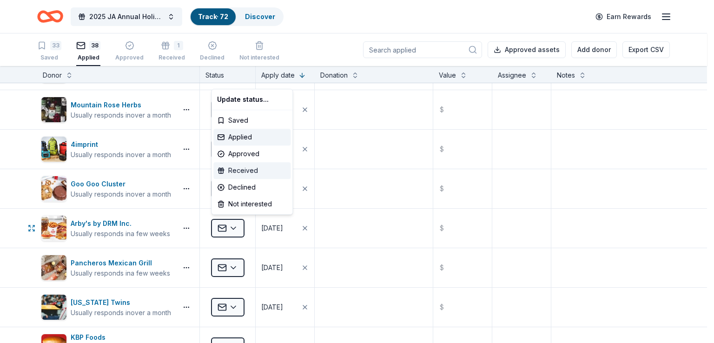
click at [243, 169] on div "Received" at bounding box center [251, 170] width 77 height 17
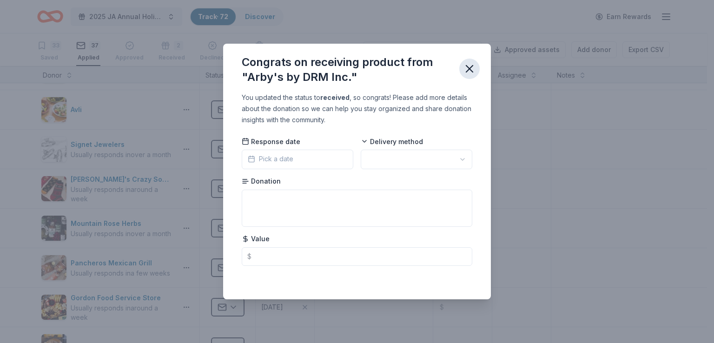
click at [469, 71] on icon "button" at bounding box center [469, 68] width 13 height 13
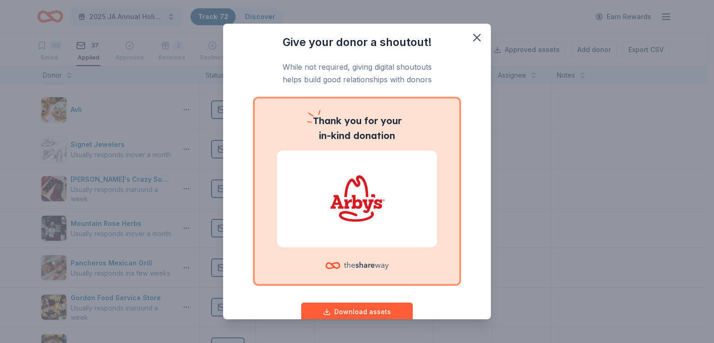
click at [200, 248] on div "Give your donor a shoutout! While not required, giving digital shoutouts helps …" at bounding box center [357, 171] width 714 height 343
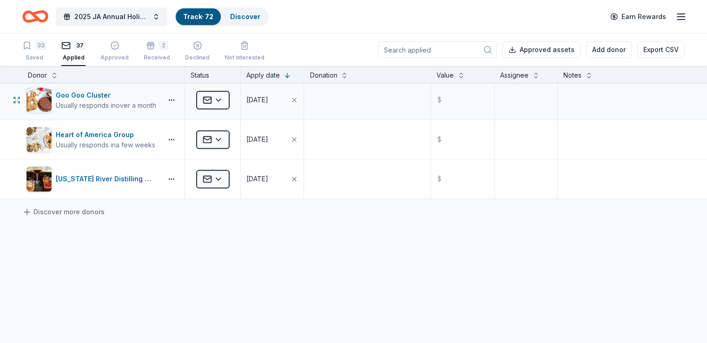
scroll to position [1347, 0]
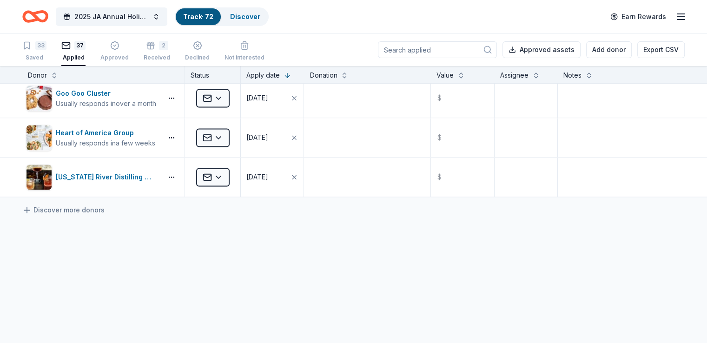
click at [436, 56] on input at bounding box center [437, 49] width 119 height 17
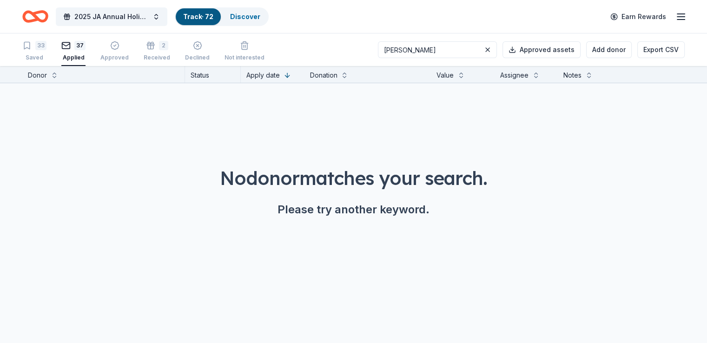
scroll to position [0, 0]
type input "ozaukee"
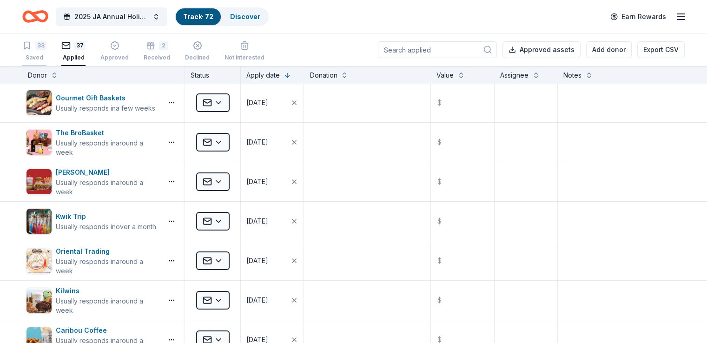
click at [46, 50] on div "33 Saved" at bounding box center [34, 51] width 24 height 20
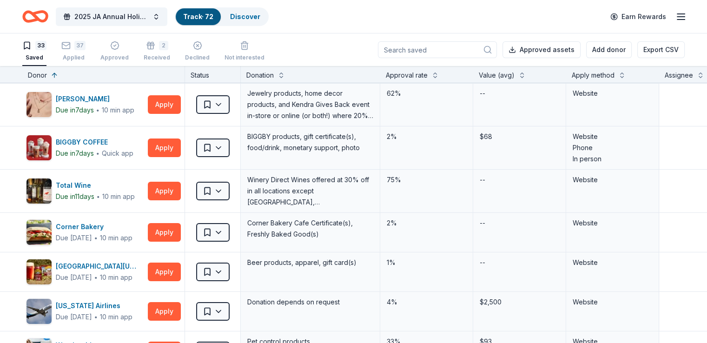
click at [411, 56] on input at bounding box center [437, 49] width 119 height 17
paste input "ozaukee"
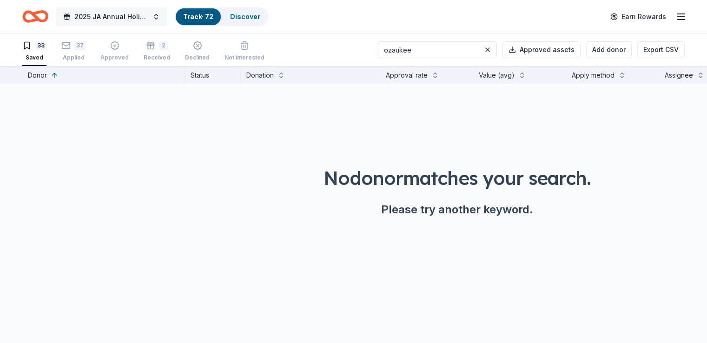
type input "ozaukee"
click at [147, 19] on span "2025 JA Annual Holiday Auction" at bounding box center [111, 16] width 74 height 11
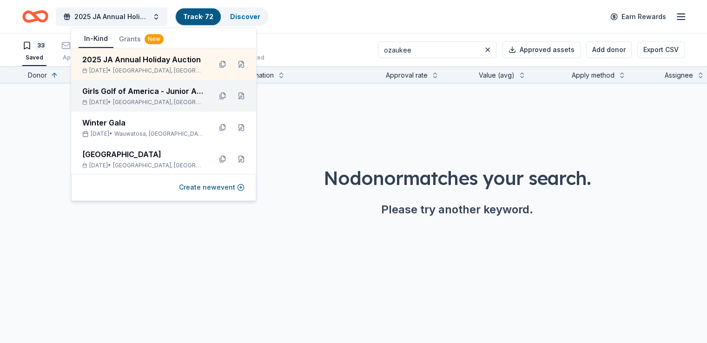
click at [151, 106] on div "Girls Golf of America - Junior Am & Hall of Fame Dec 06, 2025 • Southern Pines,…" at bounding box center [163, 96] width 185 height 32
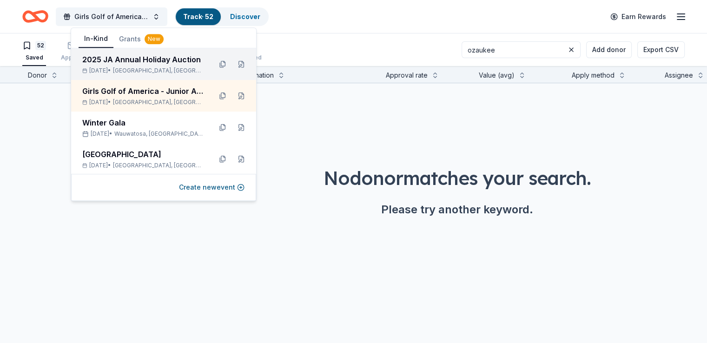
click at [158, 60] on div "2025 JA Annual Holiday Auction" at bounding box center [143, 59] width 122 height 11
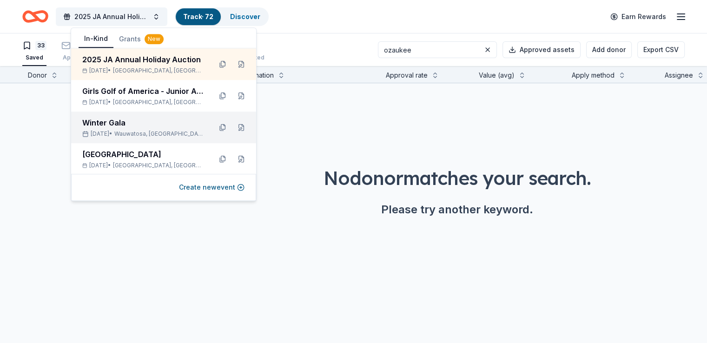
click at [137, 128] on div "Winter Gala" at bounding box center [143, 122] width 122 height 11
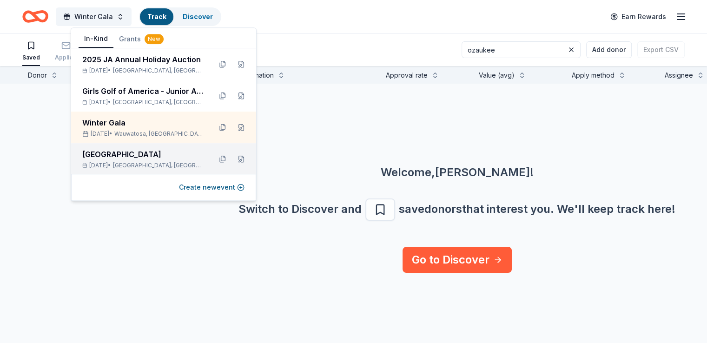
click at [144, 164] on span "Elk Grove Village, IL" at bounding box center [158, 165] width 91 height 7
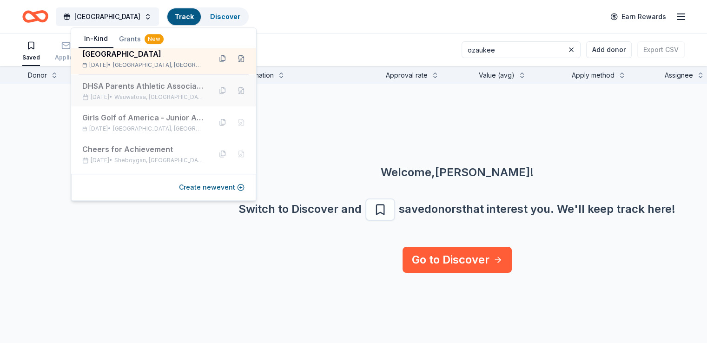
scroll to position [139, 0]
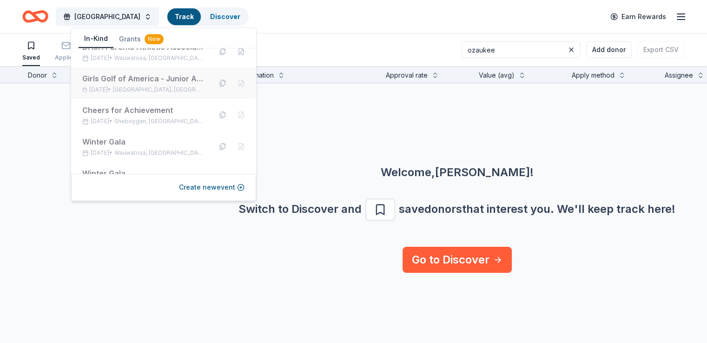
click at [159, 84] on div "Girls Golf of America - Junior Am & Hall of Fame" at bounding box center [143, 78] width 122 height 11
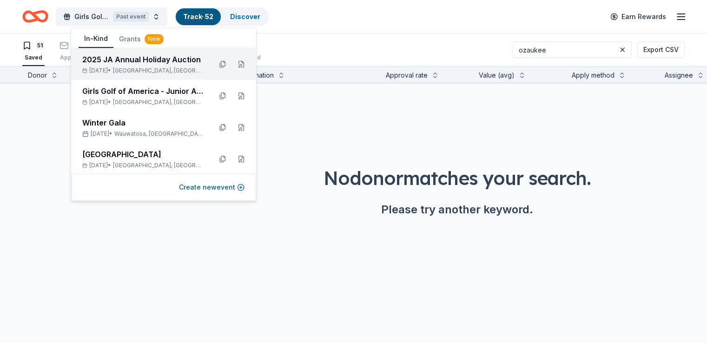
click at [165, 68] on span "Milwaukee, WI" at bounding box center [158, 70] width 91 height 7
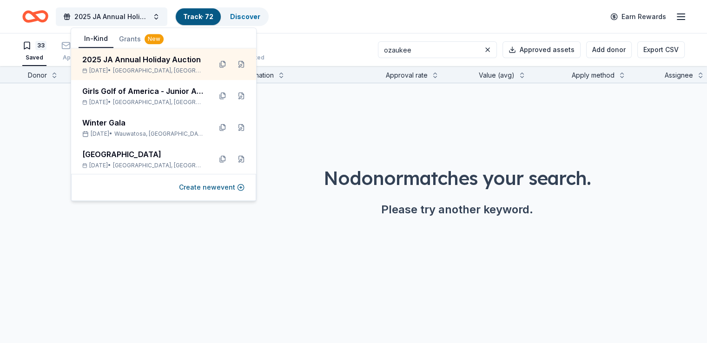
click at [417, 49] on input "ozaukee" at bounding box center [437, 49] width 119 height 17
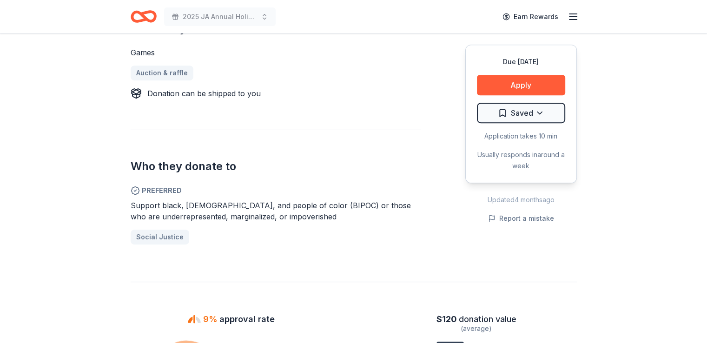
scroll to position [465, 0]
